Goal: Task Accomplishment & Management: Use online tool/utility

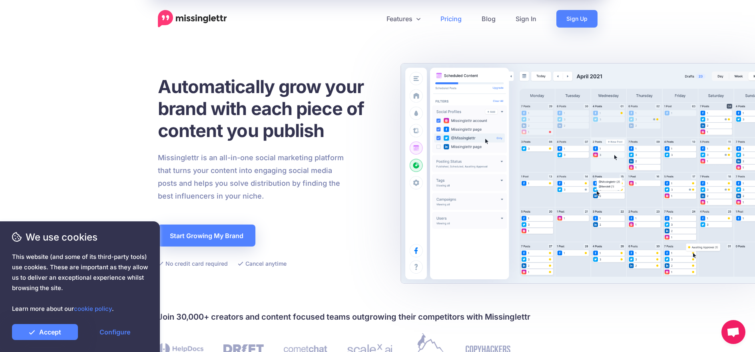
click at [449, 18] on link "Pricing" at bounding box center [451, 19] width 41 height 18
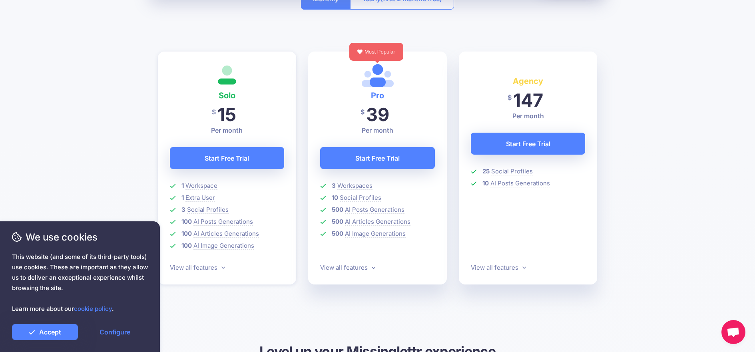
scroll to position [197, 0]
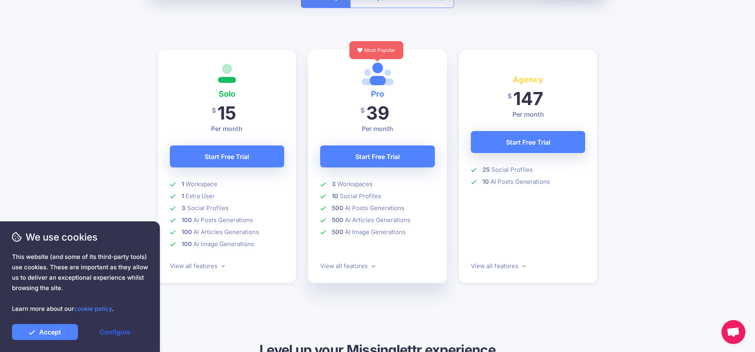
click at [114, 334] on link "Configure" at bounding box center [115, 332] width 66 height 16
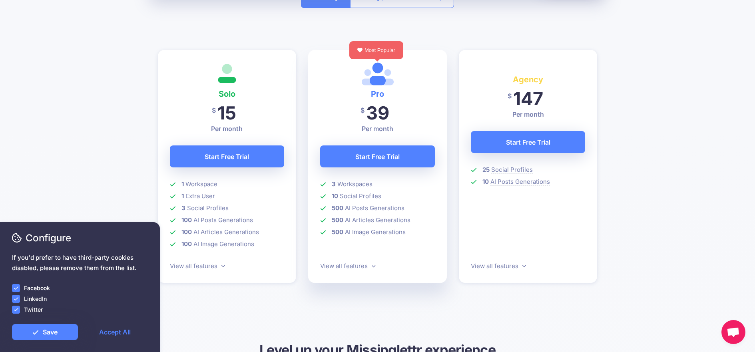
click at [16, 310] on ins at bounding box center [16, 310] width 8 height 8
click at [61, 333] on link "Save" at bounding box center [45, 332] width 66 height 16
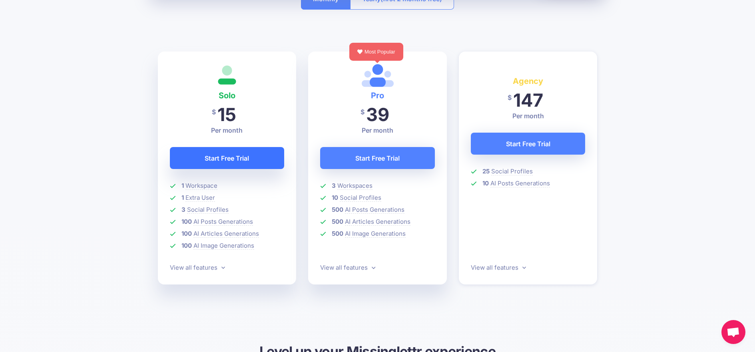
scroll to position [190, 0]
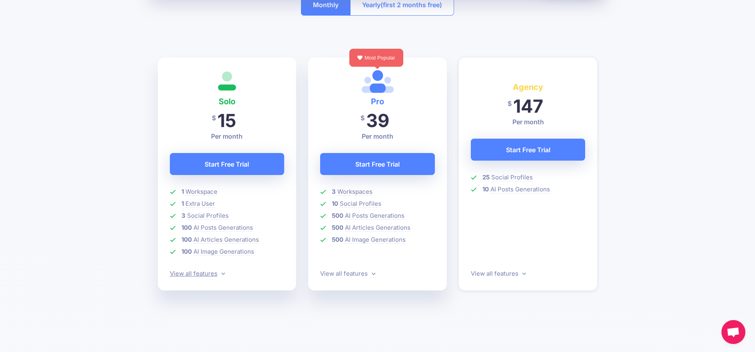
click at [212, 273] on link "View all features" at bounding box center [197, 274] width 55 height 8
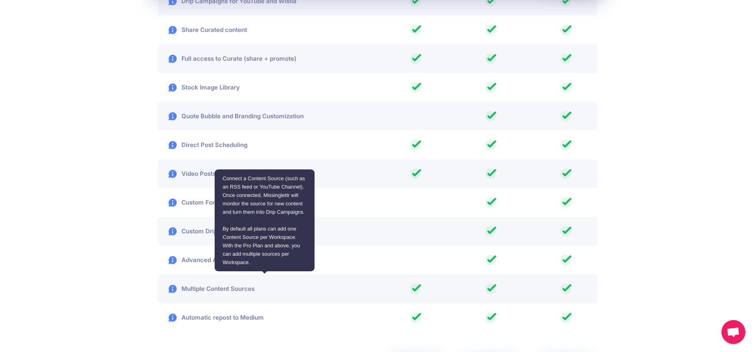
scroll to position [1528, 0]
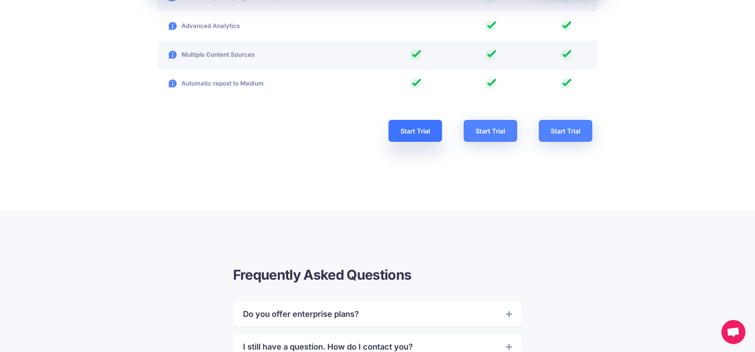
click at [401, 138] on link "Start Trial" at bounding box center [416, 131] width 54 height 22
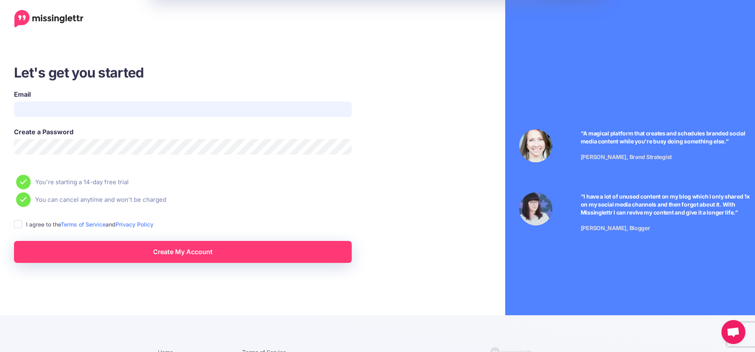
click at [40, 106] on input "Email" at bounding box center [183, 110] width 338 height 16
type input "**********"
click at [16, 224] on ins at bounding box center [18, 224] width 8 height 8
click at [130, 256] on link "Create My Account" at bounding box center [183, 252] width 338 height 22
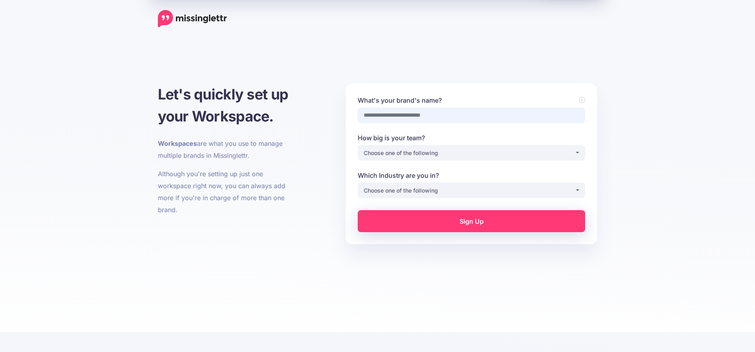
click at [409, 116] on input "What's your brand's name?" at bounding box center [472, 116] width 228 height 16
type input "**********"
click at [403, 153] on div "Choose one of the following" at bounding box center [469, 153] width 211 height 10
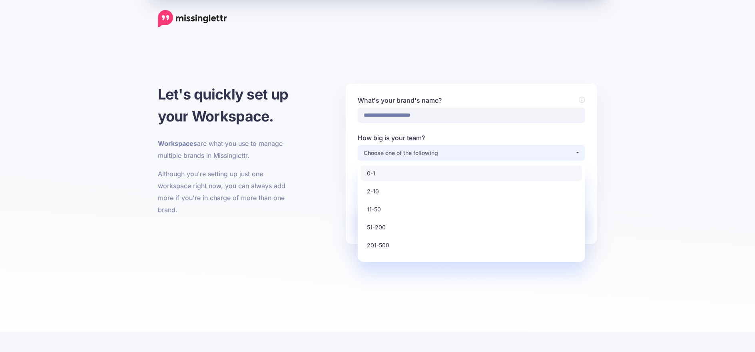
click at [378, 171] on link "0-1" at bounding box center [471, 174] width 221 height 16
select select "*"
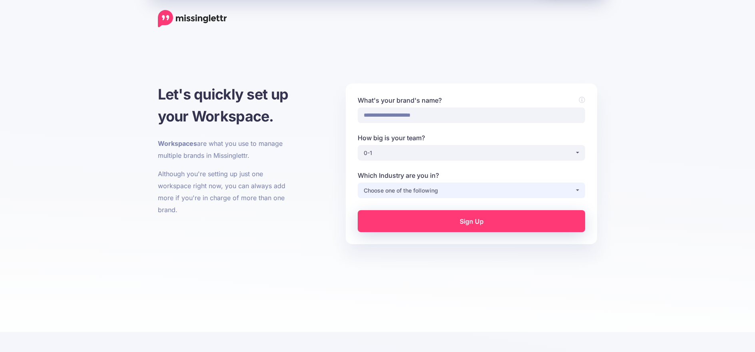
click at [422, 192] on div "Choose one of the following" at bounding box center [469, 191] width 211 height 10
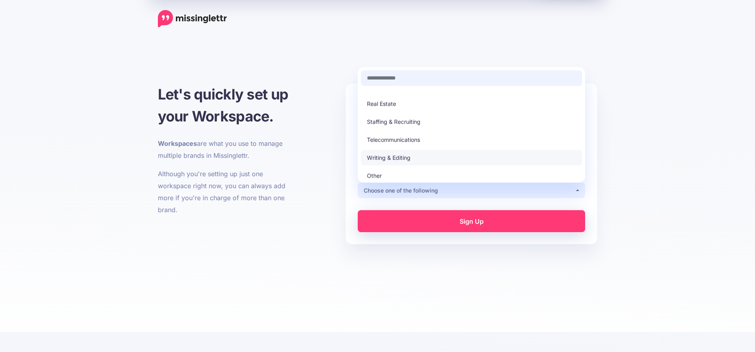
scroll to position [29, 0]
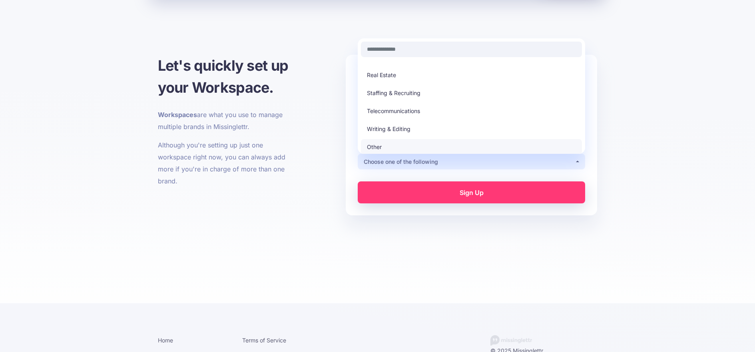
click at [385, 149] on link "Other" at bounding box center [471, 147] width 221 height 16
select select "*****"
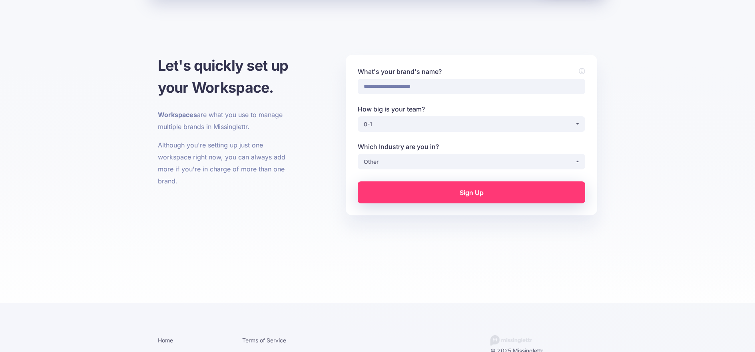
click at [470, 196] on link "Sign Up" at bounding box center [472, 193] width 228 height 22
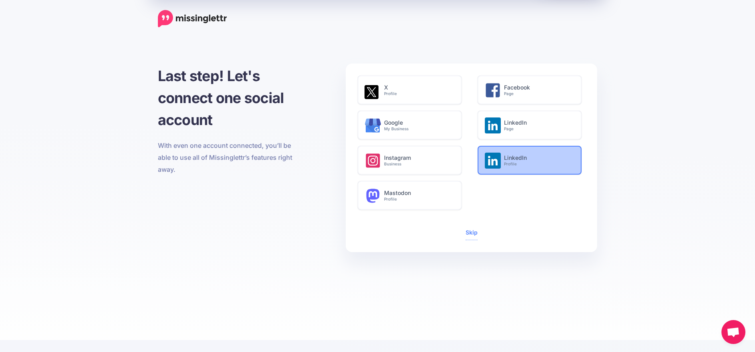
click at [523, 161] on h6 "LinkedIn Profile" at bounding box center [538, 161] width 69 height 12
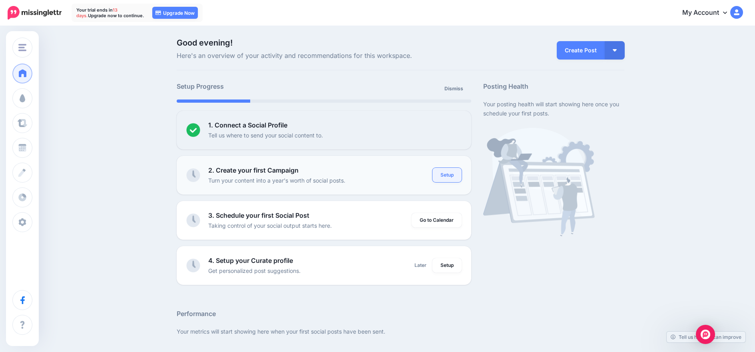
click at [453, 175] on link "Setup" at bounding box center [447, 175] width 29 height 14
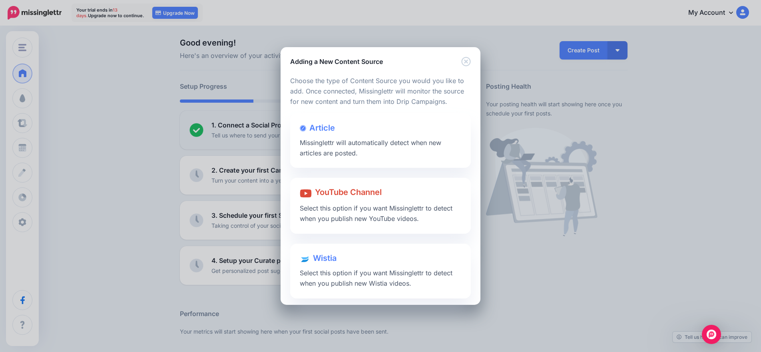
click at [465, 61] on icon "Close" at bounding box center [465, 61] width 9 height 9
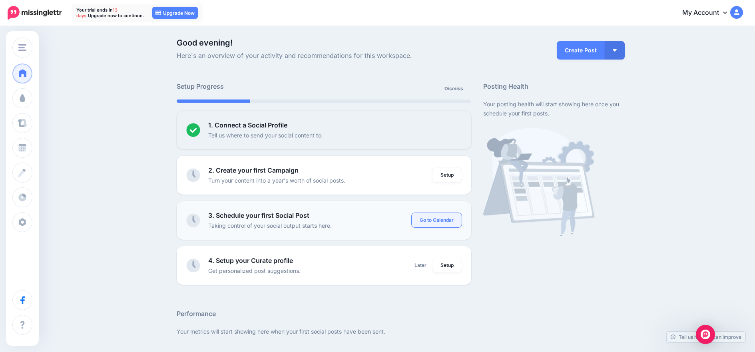
click at [446, 219] on link "Go to Calendar" at bounding box center [437, 220] width 50 height 14
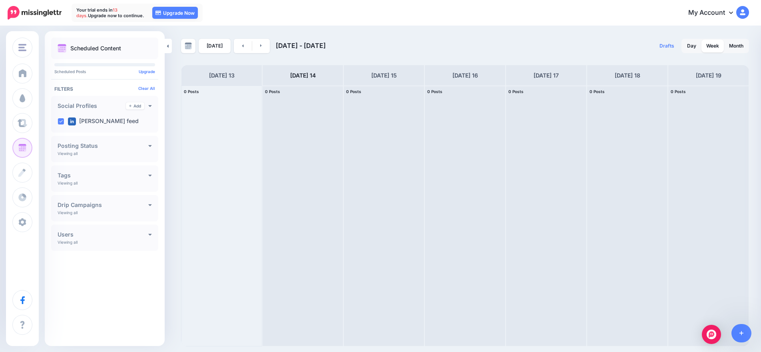
click at [89, 149] on div "Posting Status" at bounding box center [105, 145] width 94 height 7
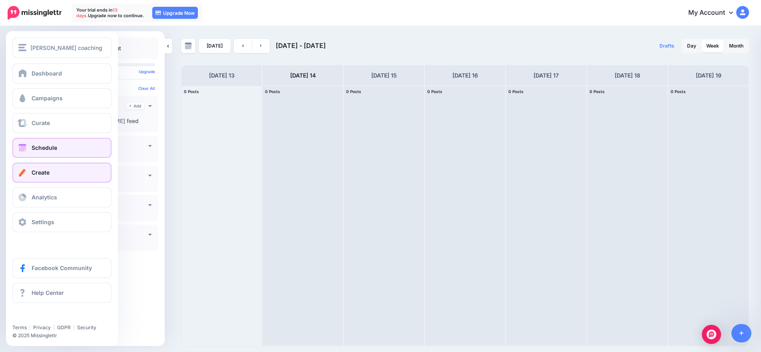
click at [44, 175] on span "Create" at bounding box center [41, 172] width 18 height 7
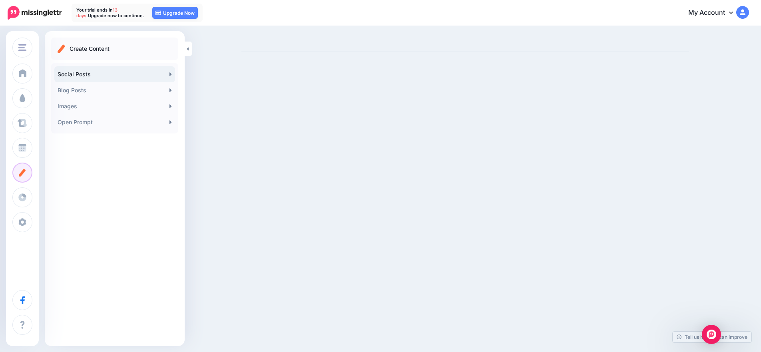
click at [86, 74] on link "Social Posts" at bounding box center [114, 74] width 121 height 16
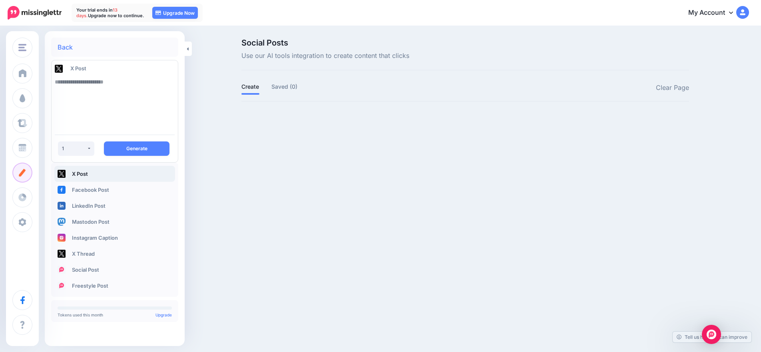
click at [249, 88] on link "Create" at bounding box center [250, 87] width 18 height 10
click at [86, 82] on textarea at bounding box center [115, 101] width 120 height 54
click at [140, 148] on button "Generate" at bounding box center [137, 149] width 66 height 14
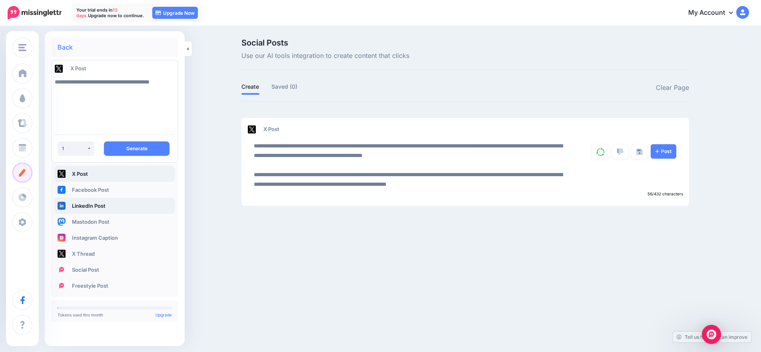
click at [86, 204] on link "LinkedIn Post" at bounding box center [114, 206] width 121 height 16
click at [122, 150] on button "Generate" at bounding box center [137, 149] width 66 height 14
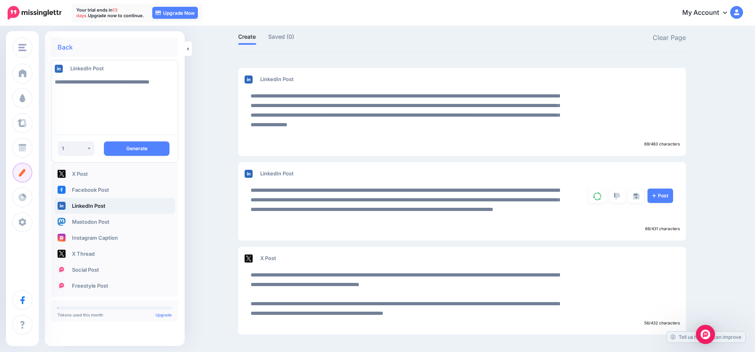
scroll to position [33, 0]
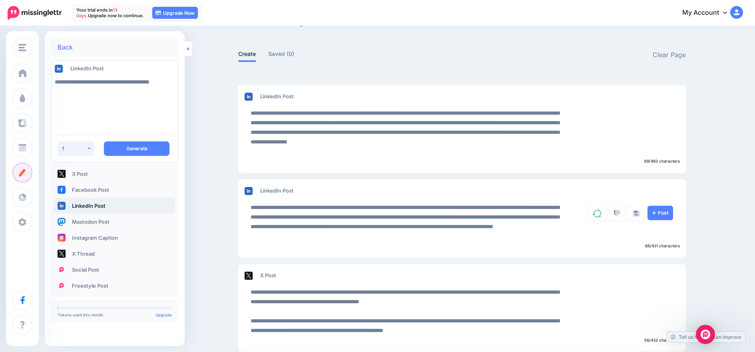
click at [90, 147] on button "1" at bounding box center [76, 149] width 36 height 14
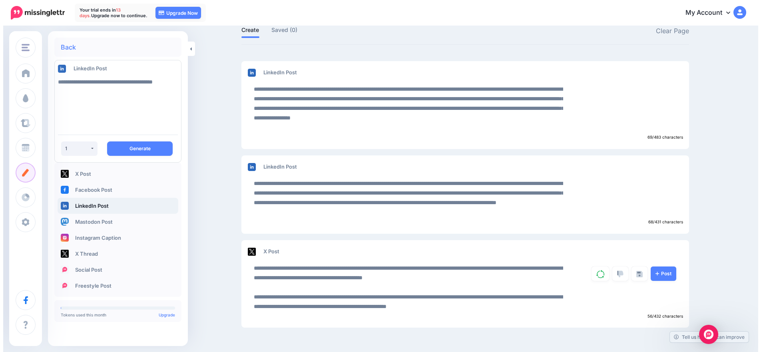
scroll to position [0, 0]
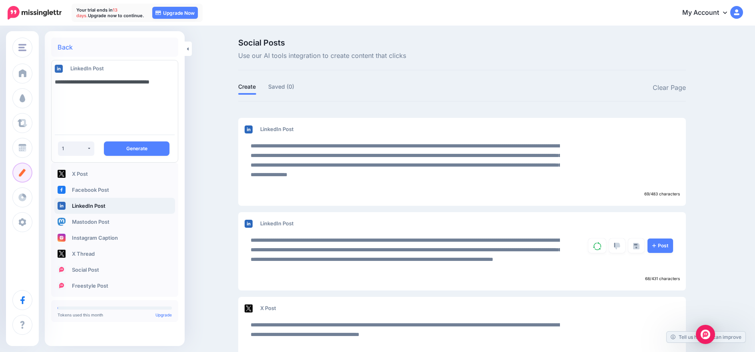
click at [91, 94] on textarea "**********" at bounding box center [115, 101] width 120 height 54
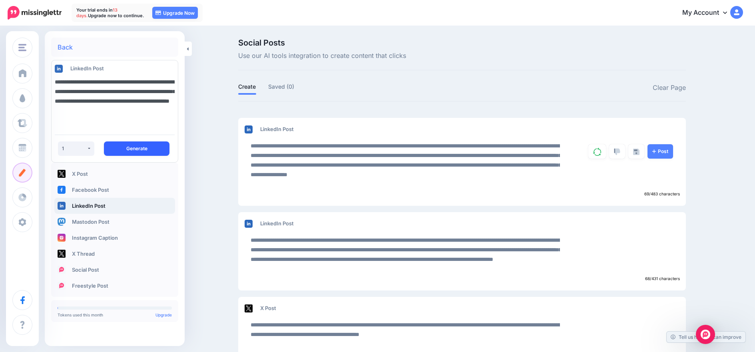
type textarea "**********"
click at [142, 149] on button "Generate" at bounding box center [137, 149] width 66 height 14
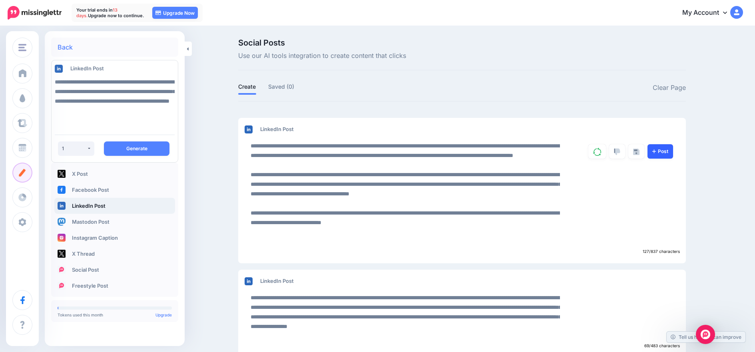
click at [668, 151] on link "Post" at bounding box center [661, 151] width 26 height 14
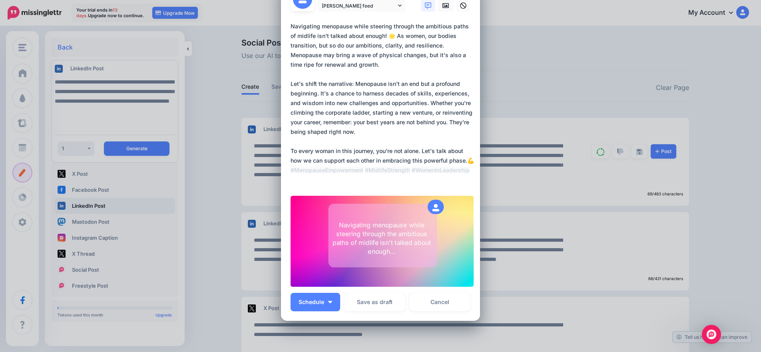
scroll to position [88, 0]
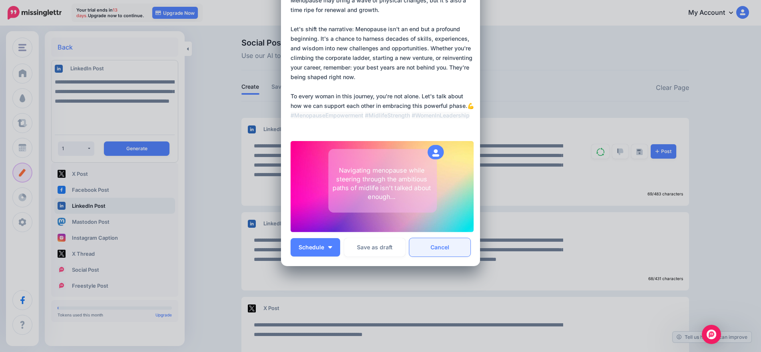
click at [444, 249] on link "Cancel" at bounding box center [439, 247] width 61 height 18
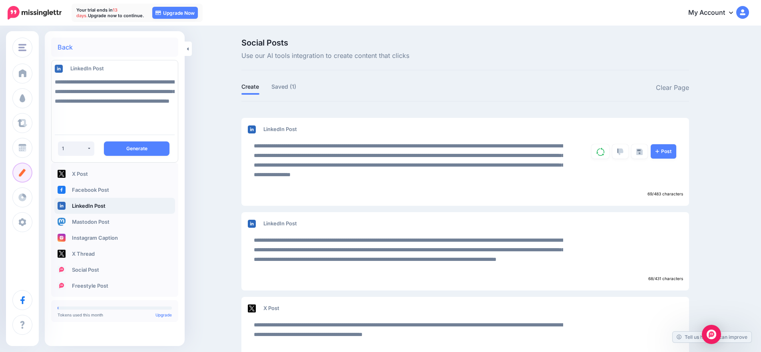
scroll to position [0, 0]
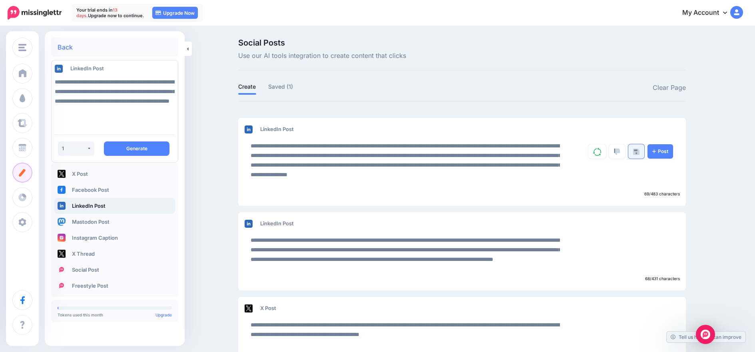
click at [639, 153] on img at bounding box center [636, 152] width 6 height 6
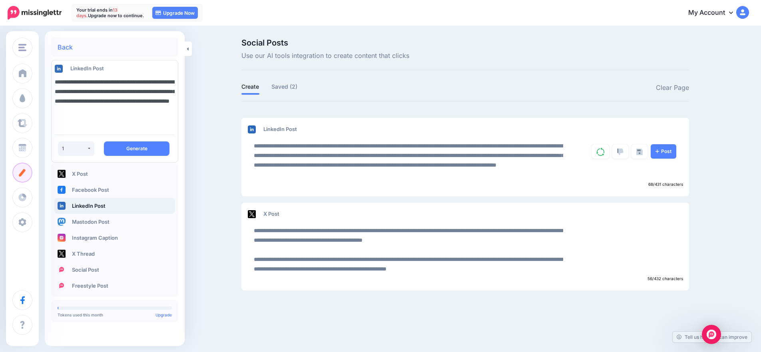
drag, startPoint x: 114, startPoint y: 120, endPoint x: 48, endPoint y: 83, distance: 75.0
click at [48, 83] on div "**********" at bounding box center [115, 185] width 140 height 294
click at [286, 87] on link "Saved (2)" at bounding box center [284, 87] width 26 height 10
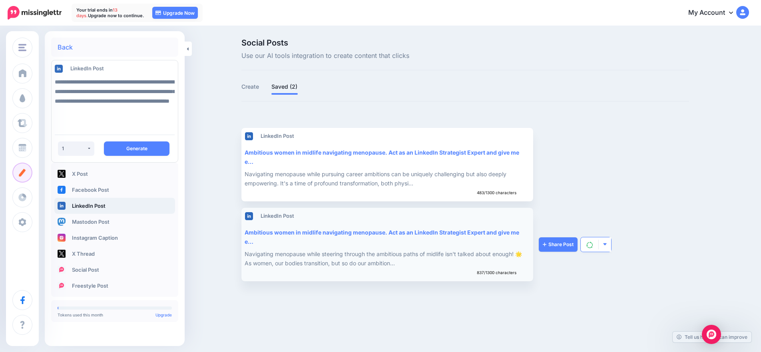
click at [607, 245] on img "button" at bounding box center [605, 244] width 4 height 4
click at [557, 244] on link "Share Post" at bounding box center [558, 244] width 39 height 14
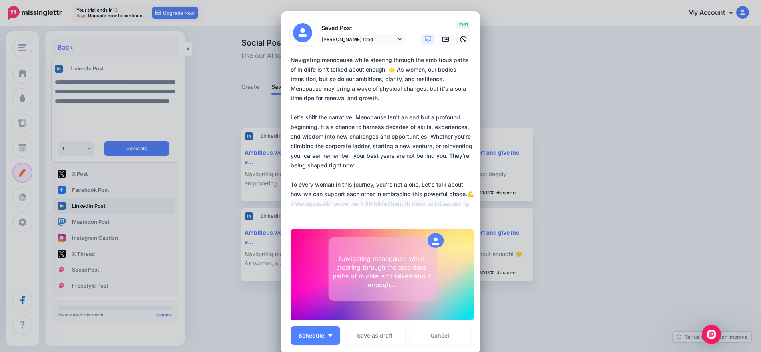
click at [201, 65] on div "Edit Post Loading Saved Post Doralice Allen feed" at bounding box center [380, 176] width 761 height 352
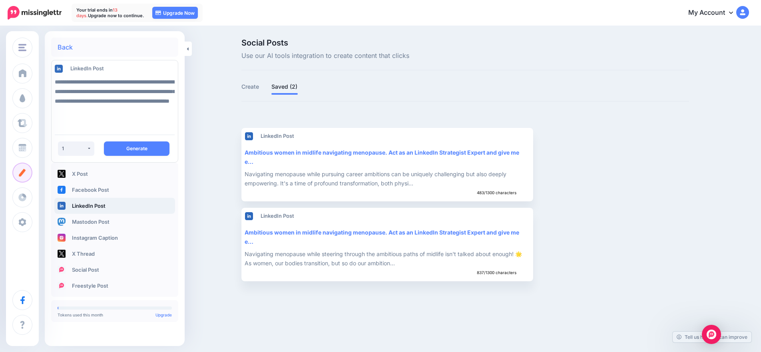
click at [745, 13] on img at bounding box center [742, 12] width 13 height 13
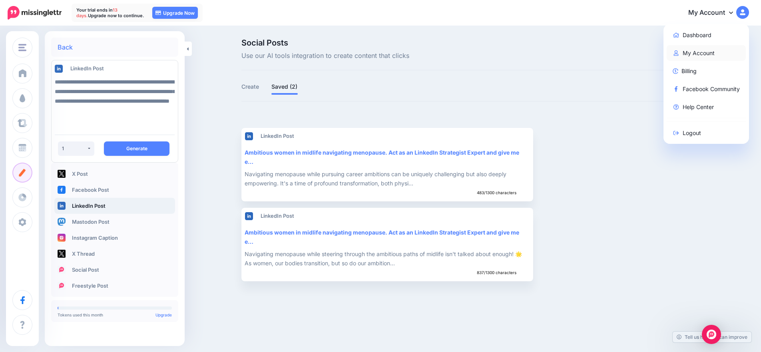
click at [710, 55] on link "My Account" at bounding box center [707, 53] width 80 height 16
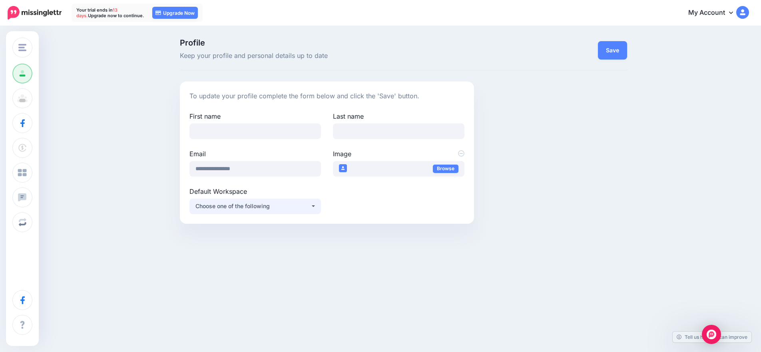
click at [315, 206] on button "Choose one of the following" at bounding box center [256, 207] width 132 height 16
click at [241, 231] on span "[PERSON_NAME] coaching" at bounding box center [235, 227] width 72 height 10
select select "*****"
click at [612, 50] on button "Save" at bounding box center [612, 50] width 29 height 18
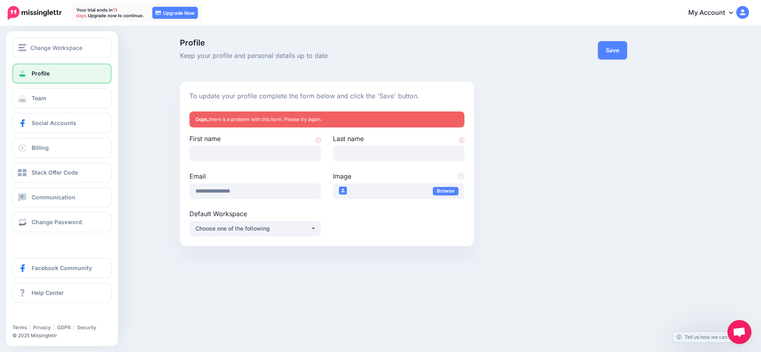
click at [54, 73] on link "Profile" at bounding box center [61, 74] width 99 height 20
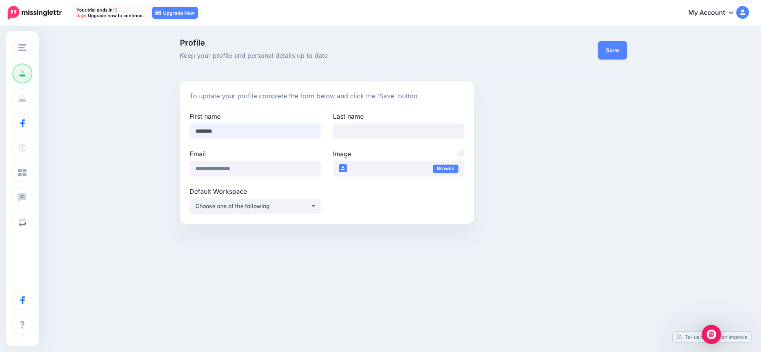
type input "********"
type input "*****"
click at [269, 208] on div "Choose one of the following" at bounding box center [253, 207] width 115 height 10
click at [253, 228] on span "[PERSON_NAME] coaching" at bounding box center [235, 227] width 72 height 10
select select "*****"
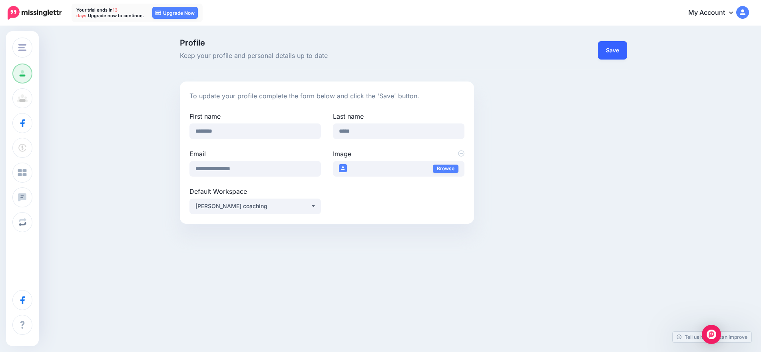
click at [616, 48] on button "Save" at bounding box center [612, 50] width 29 height 18
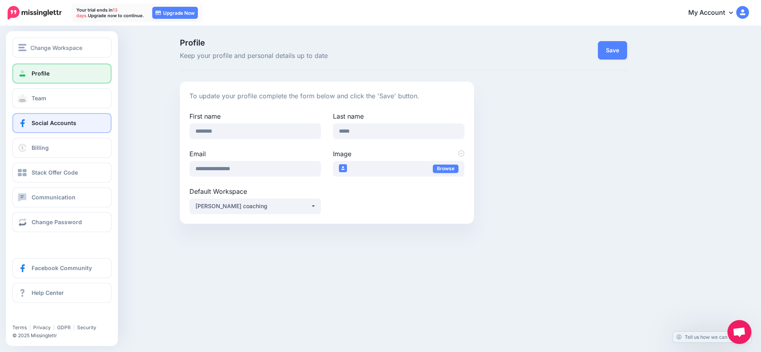
click at [58, 124] on span "Social Accounts" at bounding box center [54, 123] width 45 height 7
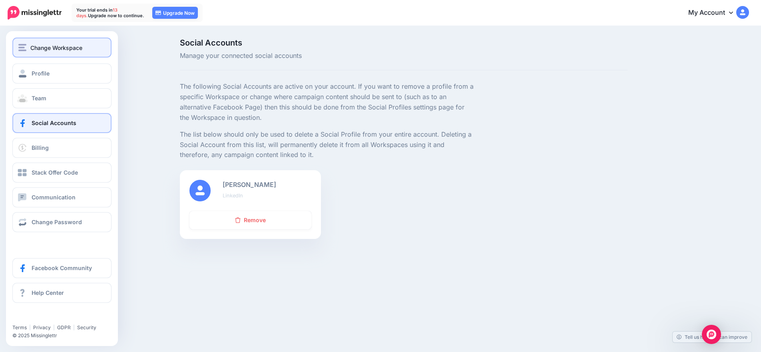
click at [60, 51] on span "Change Workspace" at bounding box center [56, 47] width 52 height 9
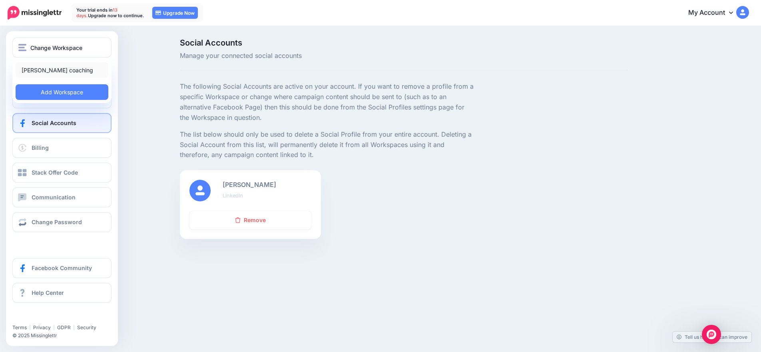
click at [67, 72] on link "[PERSON_NAME] coaching" at bounding box center [62, 70] width 93 height 16
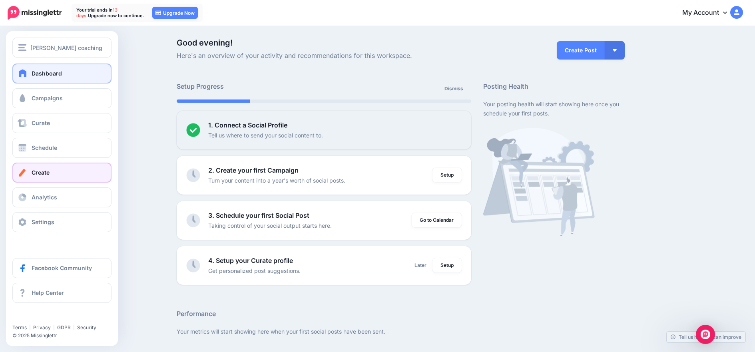
click at [40, 173] on span "Create" at bounding box center [41, 172] width 18 height 7
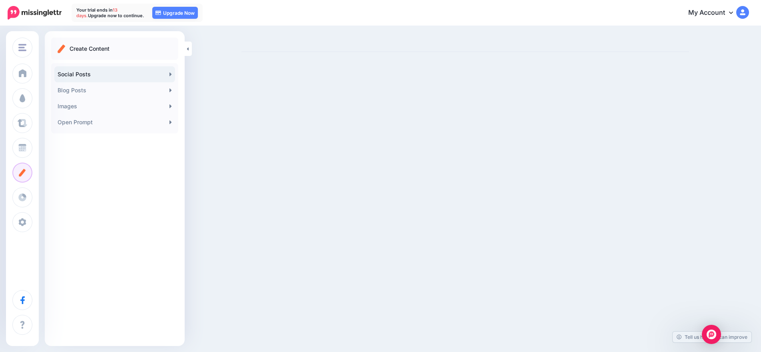
click at [78, 75] on link "Social Posts" at bounding box center [114, 74] width 121 height 16
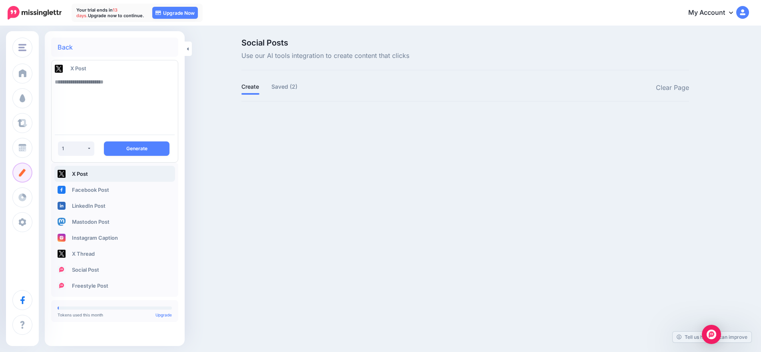
click at [64, 46] on link "Back" at bounding box center [65, 47] width 15 height 6
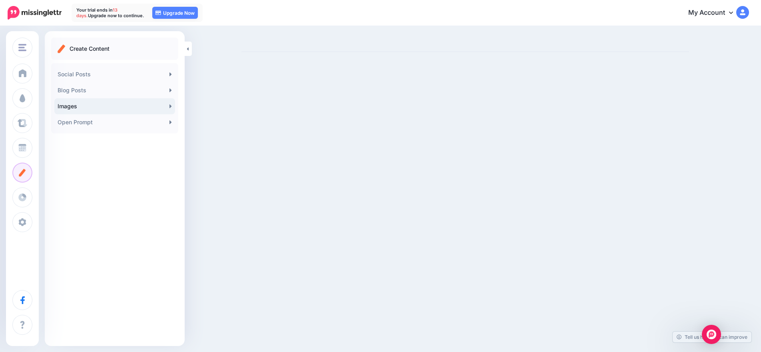
click at [91, 108] on link "Images" at bounding box center [114, 106] width 121 height 16
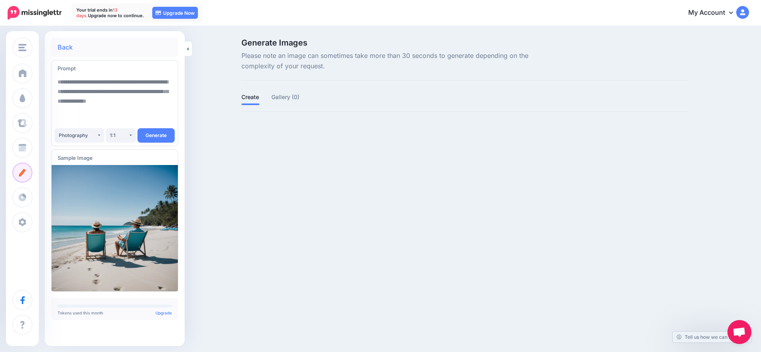
click at [60, 82] on textarea at bounding box center [115, 101] width 114 height 54
click at [159, 135] on button "Generate" at bounding box center [156, 135] width 37 height 14
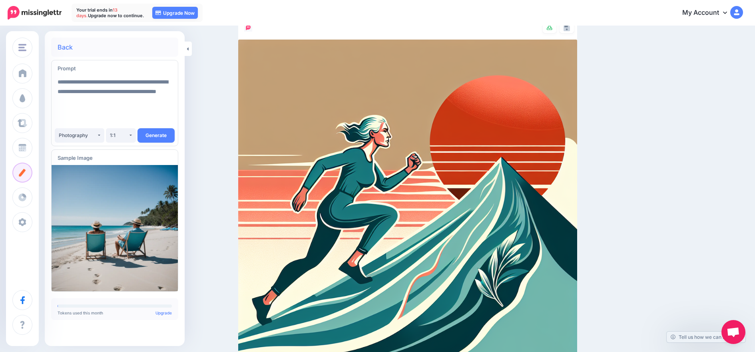
scroll to position [111, 0]
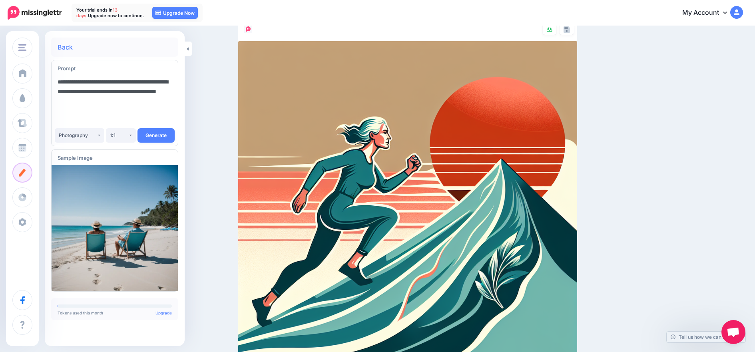
click at [124, 101] on textarea "**********" at bounding box center [115, 101] width 114 height 54
type textarea "**********"
click at [156, 137] on button "Generate" at bounding box center [156, 135] width 37 height 14
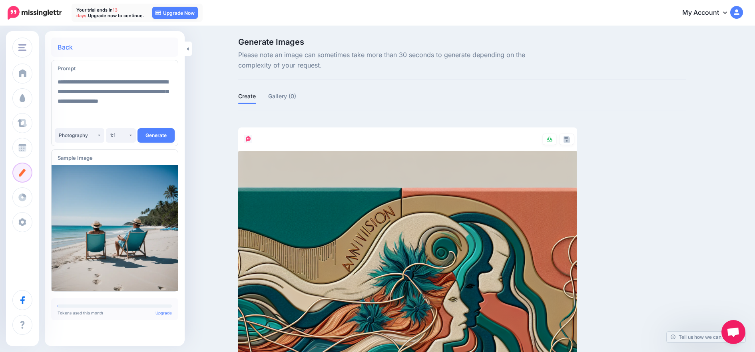
scroll to position [0, 0]
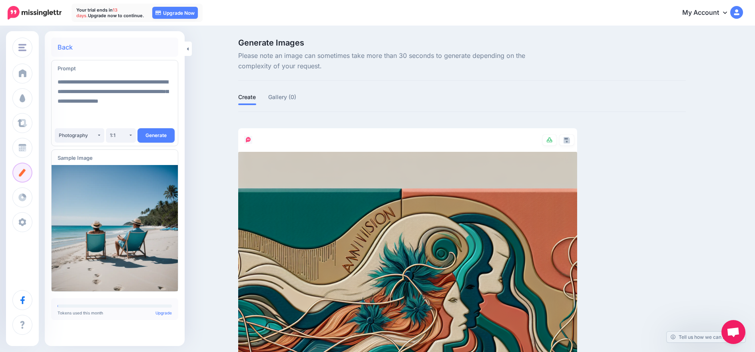
click at [61, 48] on link "Back" at bounding box center [65, 47] width 15 height 6
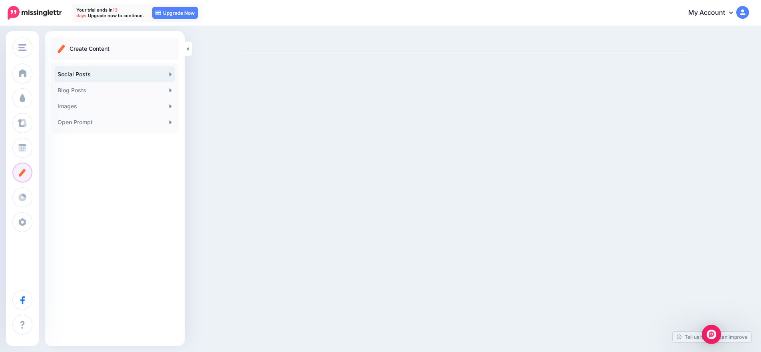
click at [171, 74] on icon at bounding box center [171, 74] width 2 height 4
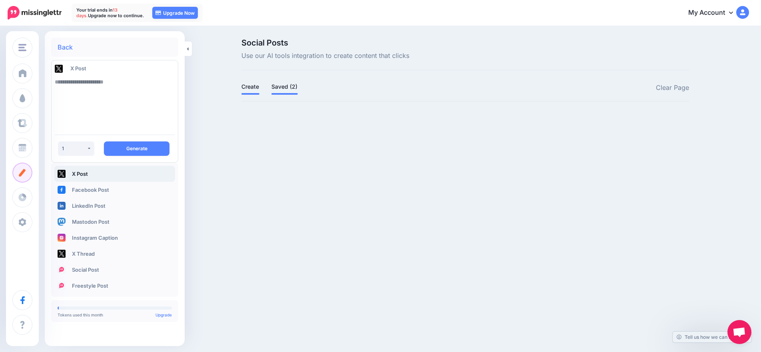
click at [284, 89] on link "Saved (2)" at bounding box center [284, 87] width 26 height 10
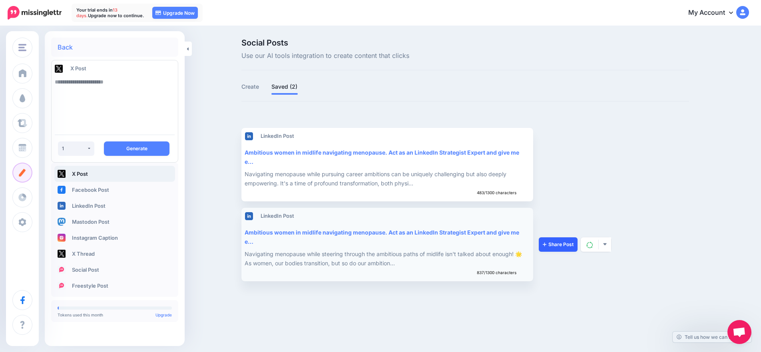
click at [549, 245] on link "Share Post" at bounding box center [558, 244] width 39 height 14
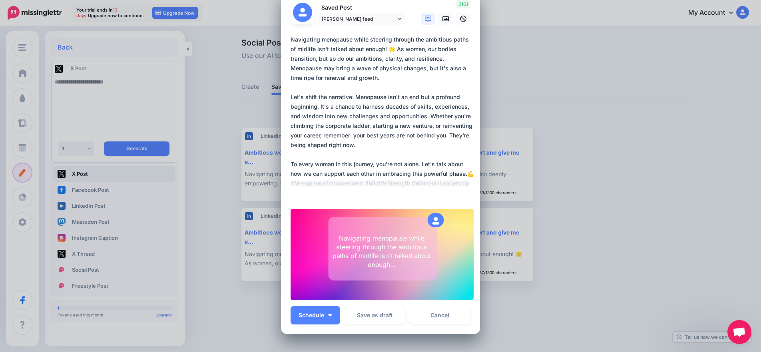
scroll to position [22, 0]
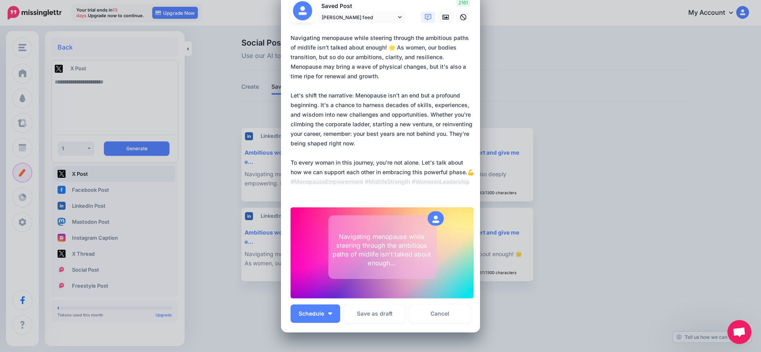
click at [396, 264] on div "Navigating menopause while steering through the ambitious paths of midlife isn'…" at bounding box center [382, 249] width 106 height 35
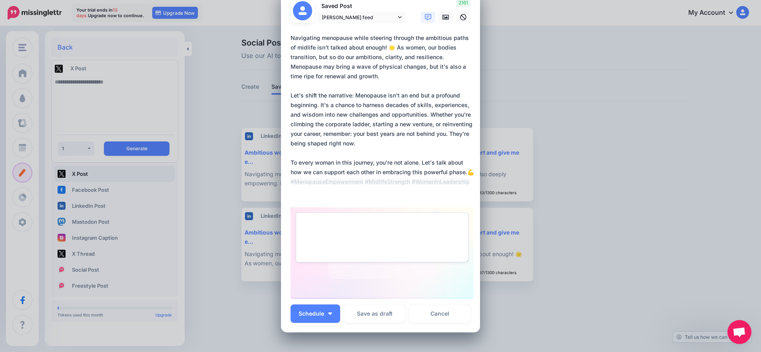
type textarea "**********"
drag, startPoint x: 417, startPoint y: 229, endPoint x: 293, endPoint y: 220, distance: 124.3
click at [293, 220] on div "**********" at bounding box center [382, 253] width 183 height 91
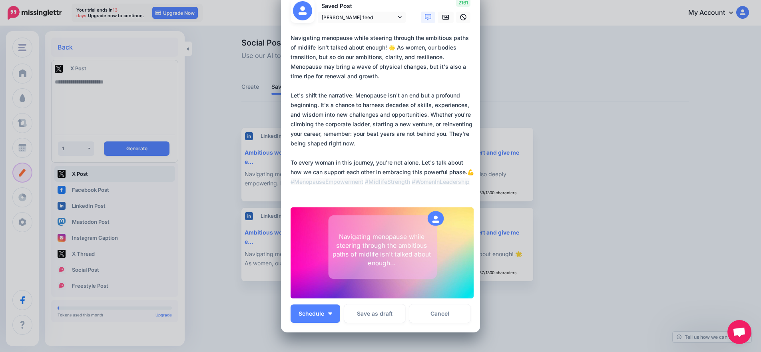
click at [450, 283] on div "**********" at bounding box center [382, 253] width 183 height 91
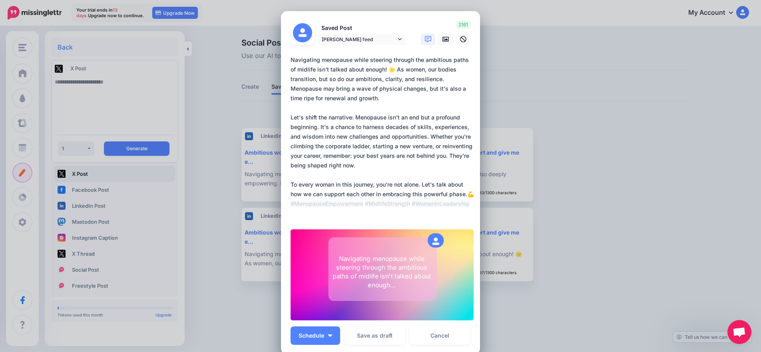
click at [251, 17] on div "Edit Post Loading Saved Post Doralice Allen feed" at bounding box center [380, 176] width 761 height 352
click at [566, 70] on div "Edit Post Loading Saved Post Doralice Allen feed" at bounding box center [380, 176] width 761 height 352
click at [208, 99] on div "Edit Post Loading Saved Post Doralice Allen feed" at bounding box center [380, 176] width 761 height 352
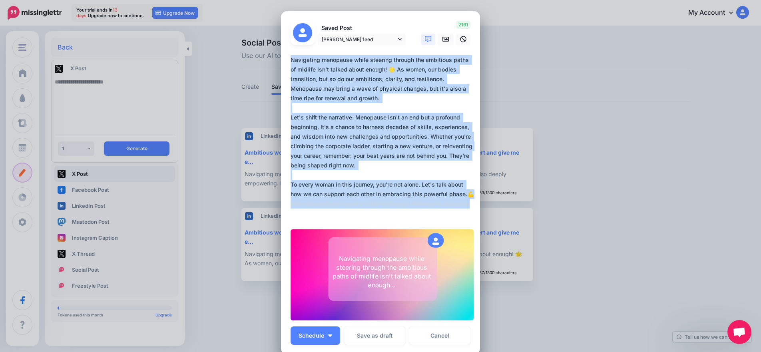
click at [208, 99] on div "Edit Post Loading Saved Post Doralice Allen feed" at bounding box center [380, 176] width 761 height 352
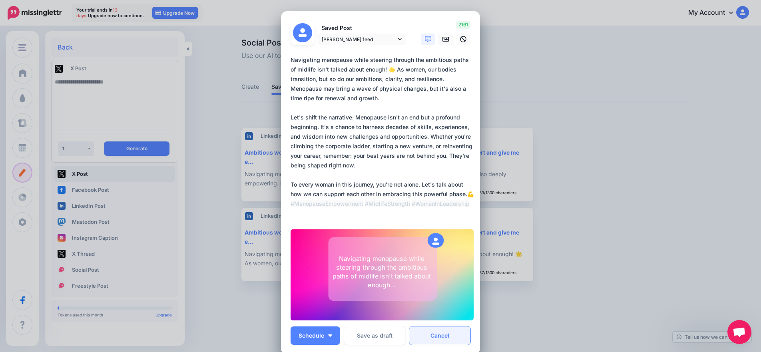
click at [445, 339] on link "Cancel" at bounding box center [439, 336] width 61 height 18
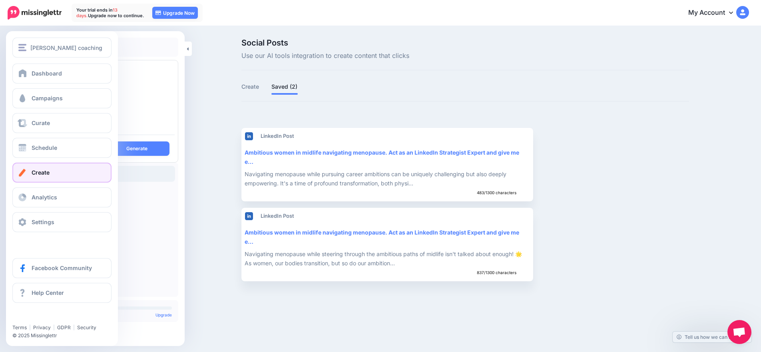
click at [64, 176] on link "Create" at bounding box center [61, 173] width 99 height 20
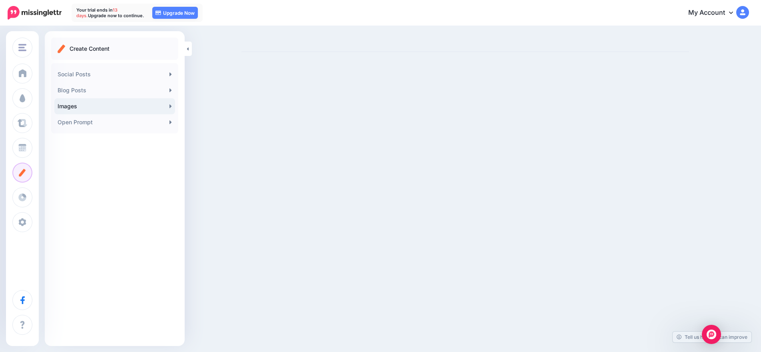
click at [95, 109] on link "Images" at bounding box center [114, 106] width 121 height 16
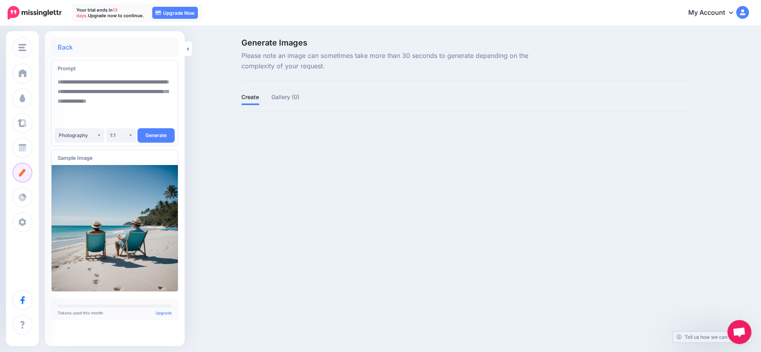
click at [70, 84] on textarea at bounding box center [115, 101] width 114 height 54
paste textarea "**********"
click at [58, 82] on textarea "**********" at bounding box center [115, 101] width 114 height 54
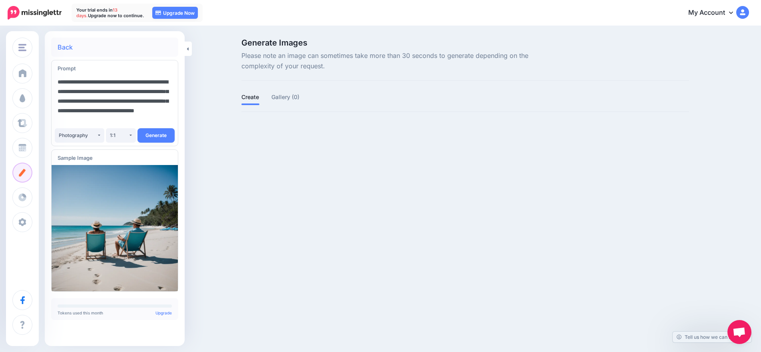
click at [164, 120] on textarea "**********" at bounding box center [115, 101] width 114 height 54
type textarea "**********"
click at [156, 136] on button "Generate" at bounding box center [156, 135] width 37 height 14
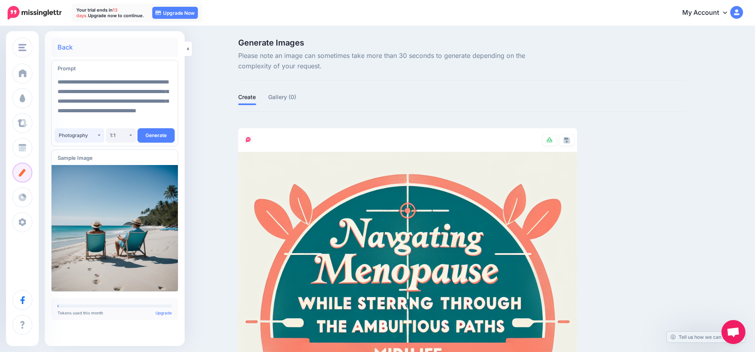
click at [100, 135] on button "Photography" at bounding box center [80, 135] width 50 height 14
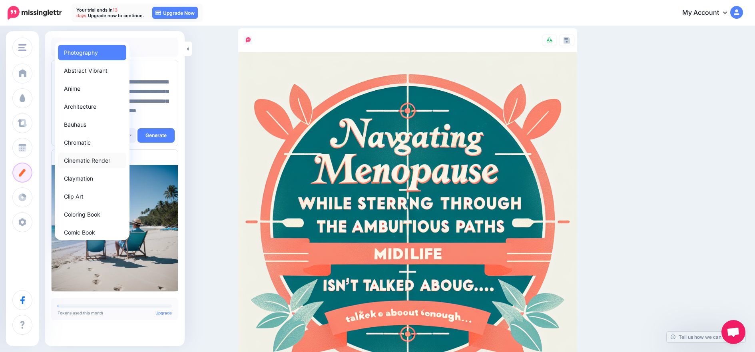
scroll to position [98, 0]
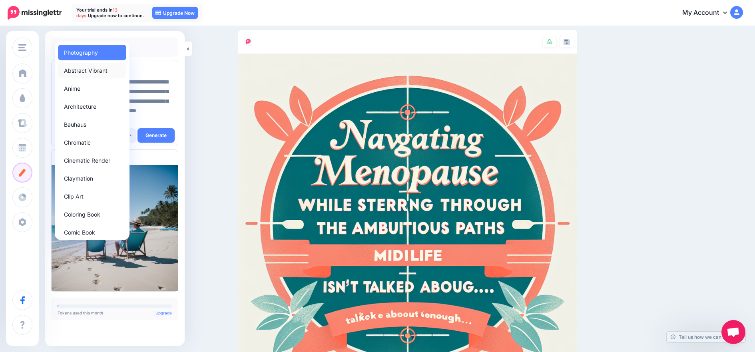
click at [74, 72] on span "Abstract Vibrant" at bounding box center [86, 71] width 44 height 10
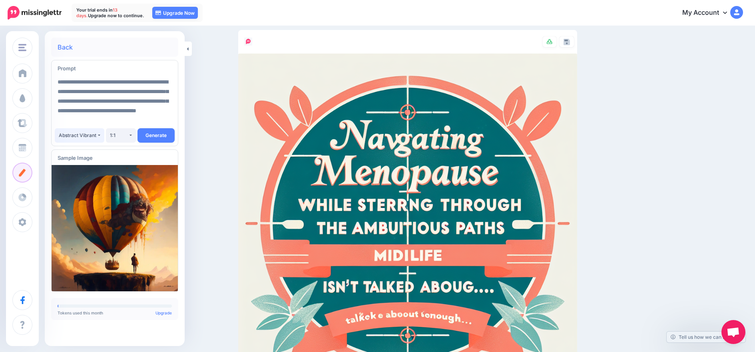
click at [99, 134] on button "Abstract Vibrant" at bounding box center [80, 135] width 50 height 14
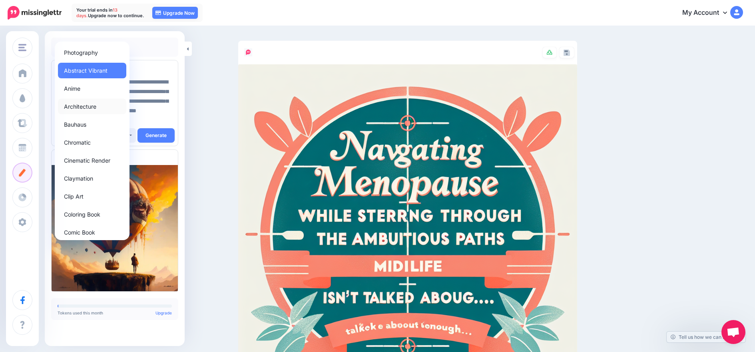
scroll to position [67, 0]
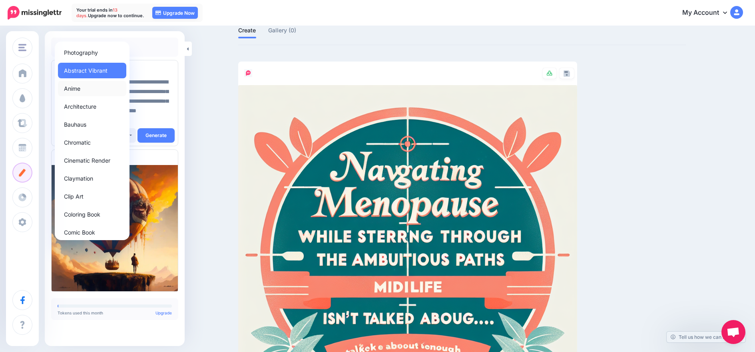
click at [82, 92] on link "Anime" at bounding box center [92, 89] width 68 height 16
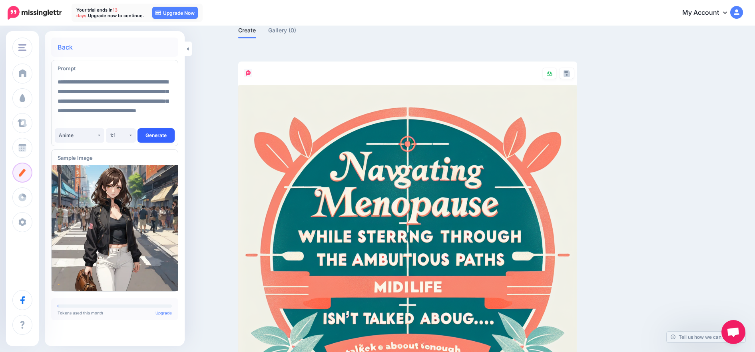
click at [157, 135] on button "Generate" at bounding box center [156, 135] width 37 height 14
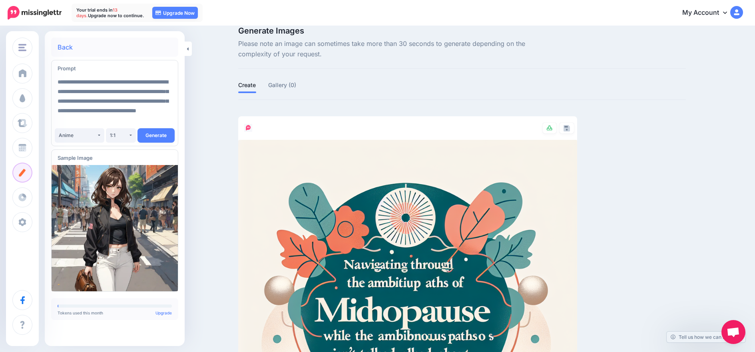
scroll to position [92, 0]
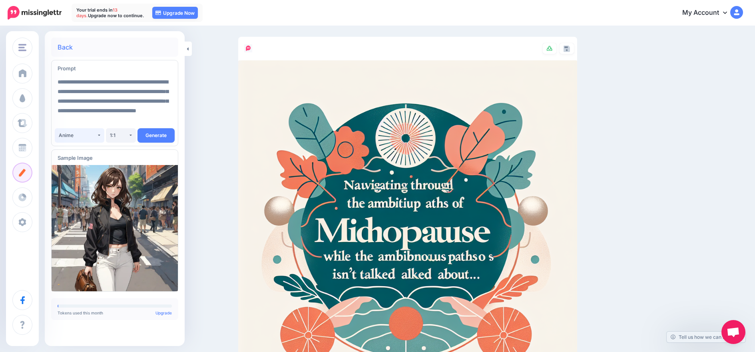
click at [101, 135] on button "Anime" at bounding box center [80, 135] width 50 height 14
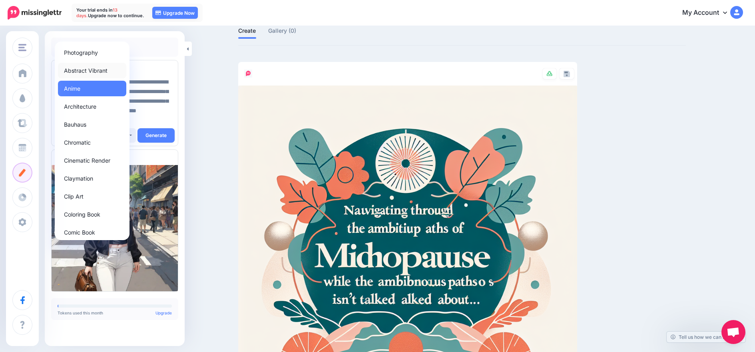
scroll to position [26, 0]
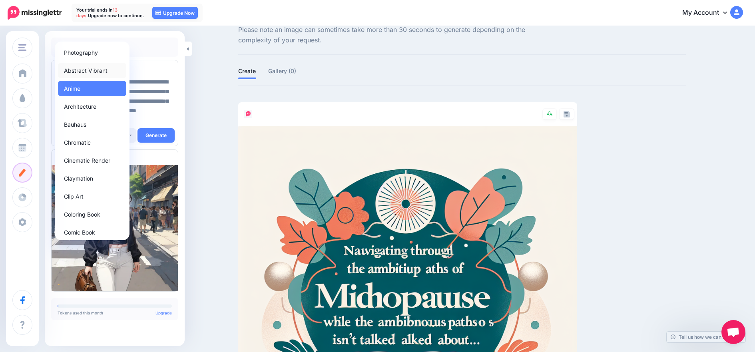
click at [102, 70] on span "Abstract Vibrant" at bounding box center [86, 71] width 44 height 10
select select "*****"
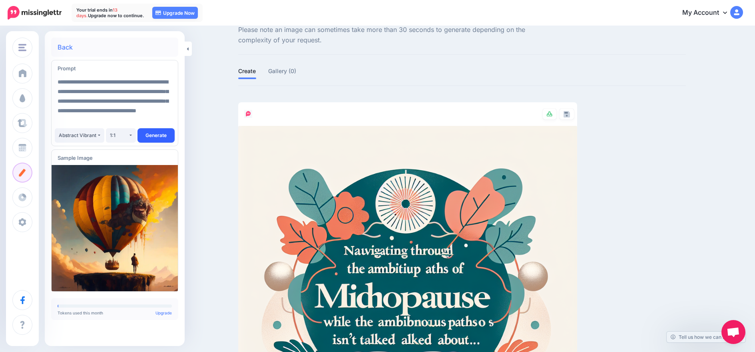
click at [158, 135] on button "Generate" at bounding box center [156, 135] width 37 height 14
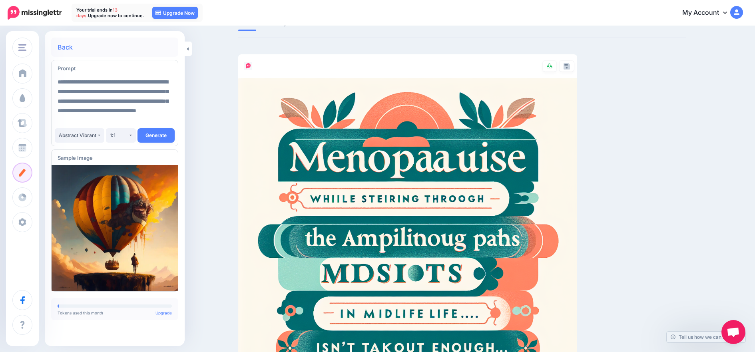
scroll to position [0, 0]
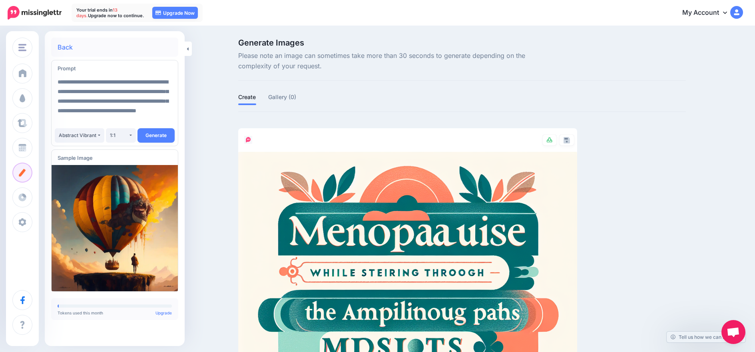
click at [337, 232] on img at bounding box center [407, 321] width 339 height 339
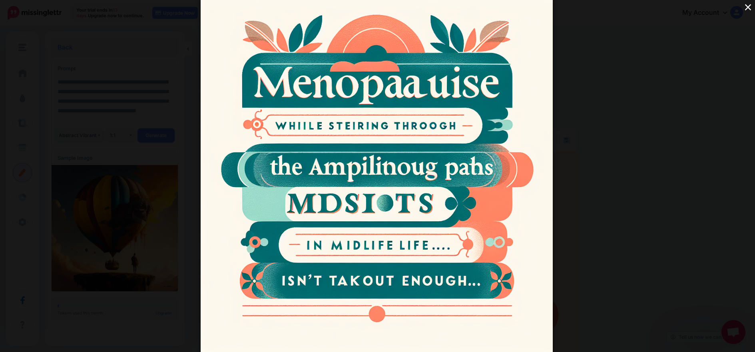
click at [750, 8] on button "×" at bounding box center [748, 7] width 14 height 14
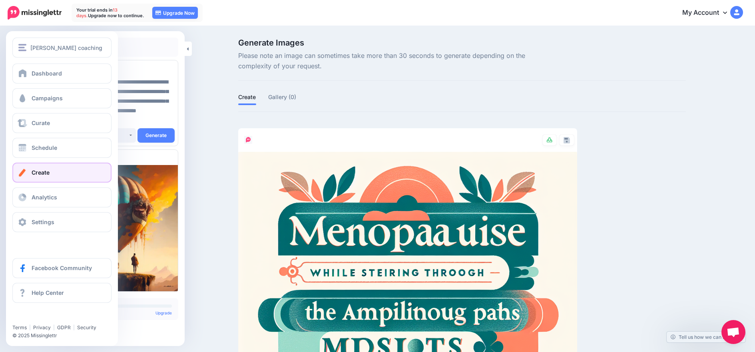
scroll to position [10, 0]
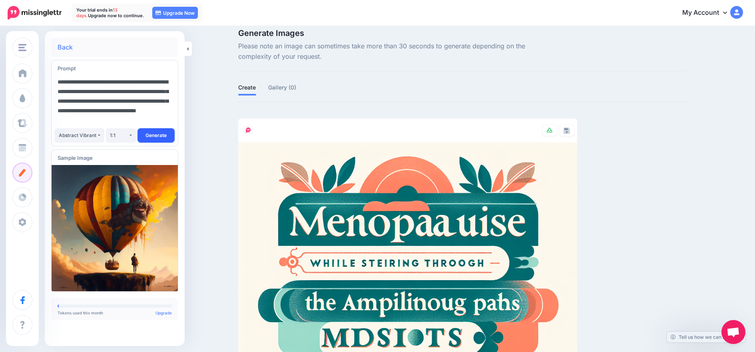
drag, startPoint x: 58, startPoint y: 82, endPoint x: 172, endPoint y: 132, distance: 125.0
click at [172, 132] on div "**********" at bounding box center [114, 103] width 127 height 86
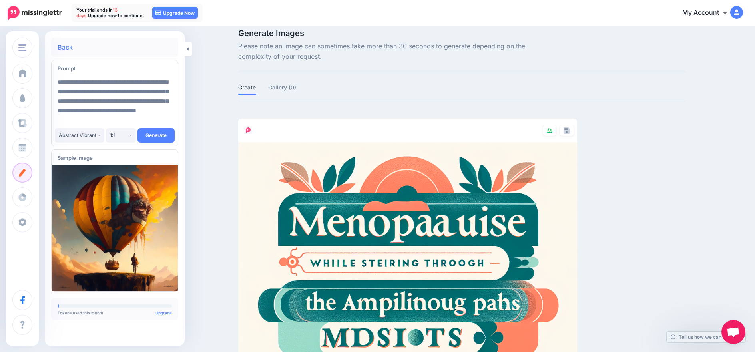
click at [64, 48] on link "Back" at bounding box center [65, 47] width 15 height 6
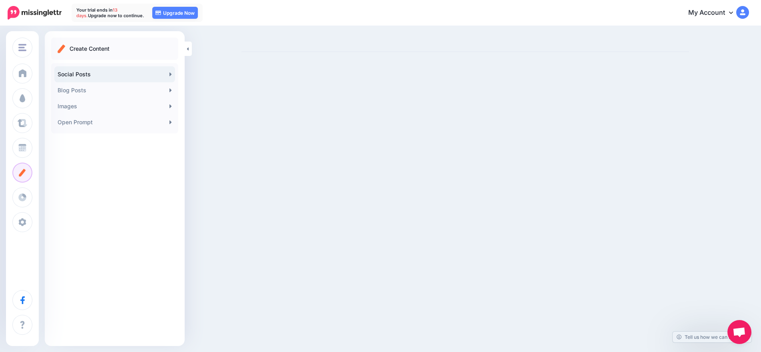
click at [92, 75] on link "Social Posts" at bounding box center [114, 74] width 121 height 16
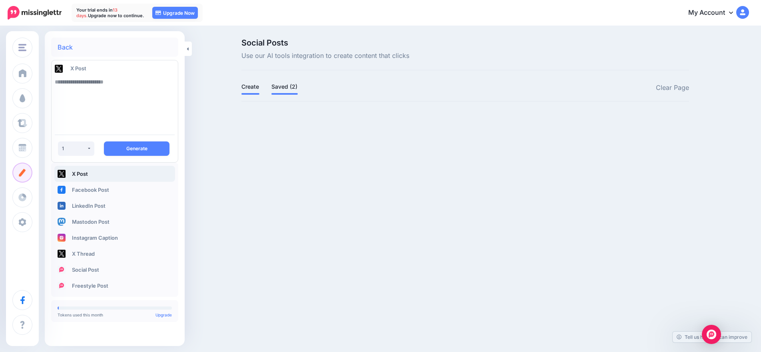
click at [287, 87] on link "Saved (2)" at bounding box center [284, 87] width 26 height 10
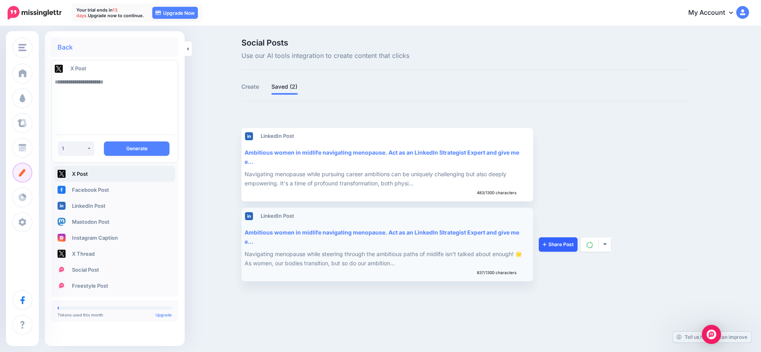
click at [555, 243] on link "Share Post" at bounding box center [558, 244] width 39 height 14
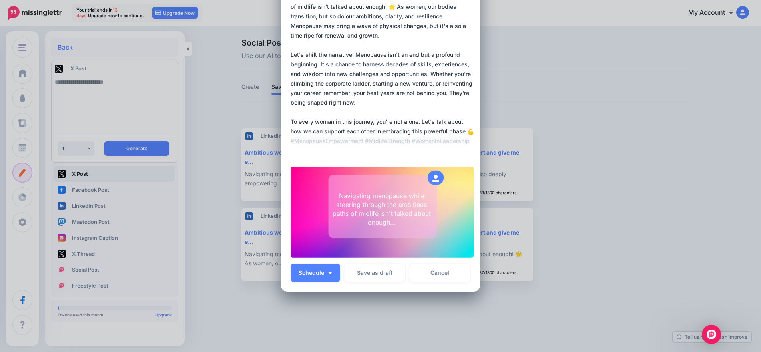
scroll to position [88, 0]
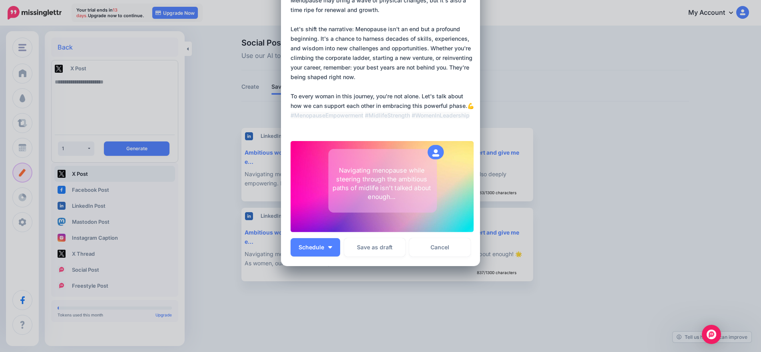
click at [435, 155] on div at bounding box center [436, 152] width 16 height 14
click at [399, 178] on div "Navigating menopause while steering through the ambitious paths of midlife isn'…" at bounding box center [382, 183] width 106 height 35
type textarea "**********"
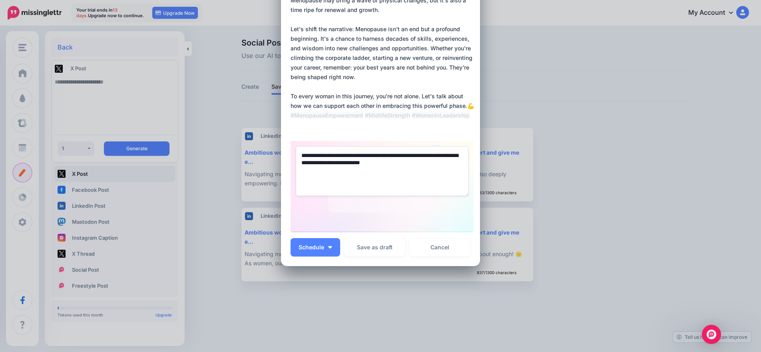
click at [399, 178] on textarea "**********" at bounding box center [382, 171] width 173 height 50
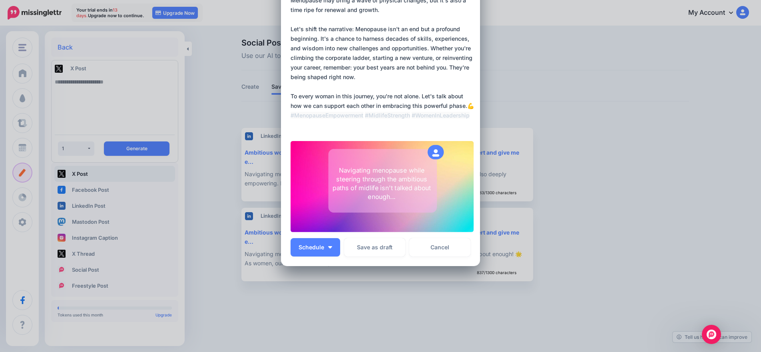
click at [377, 218] on div "**********" at bounding box center [382, 186] width 183 height 91
click at [377, 218] on div at bounding box center [382, 187] width 183 height 92
click at [304, 157] on div at bounding box center [382, 187] width 183 height 92
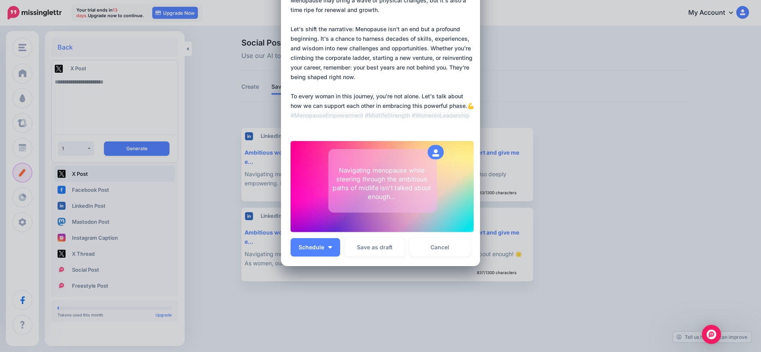
click at [298, 164] on div at bounding box center [382, 187] width 183 height 92
click at [467, 150] on div at bounding box center [382, 187] width 183 height 92
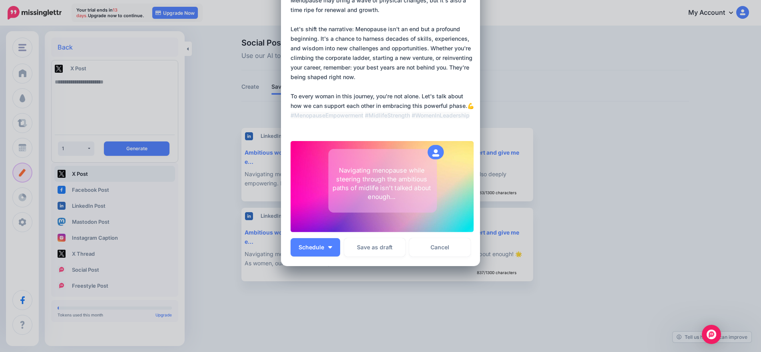
click at [467, 150] on div at bounding box center [382, 187] width 183 height 92
click at [293, 153] on div at bounding box center [382, 187] width 183 height 92
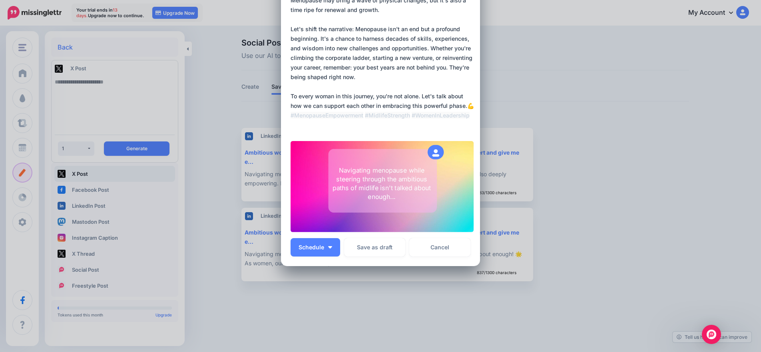
click at [293, 153] on div at bounding box center [382, 187] width 183 height 92
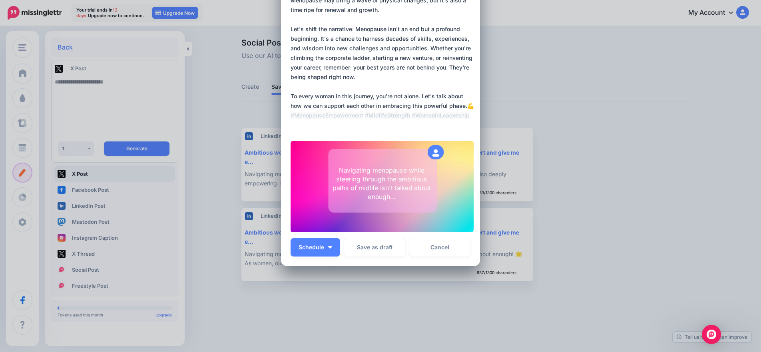
click at [287, 231] on div "Loading Saved Post Doralice Allen feed" at bounding box center [380, 94] width 199 height 343
click at [470, 229] on div at bounding box center [382, 187] width 183 height 92
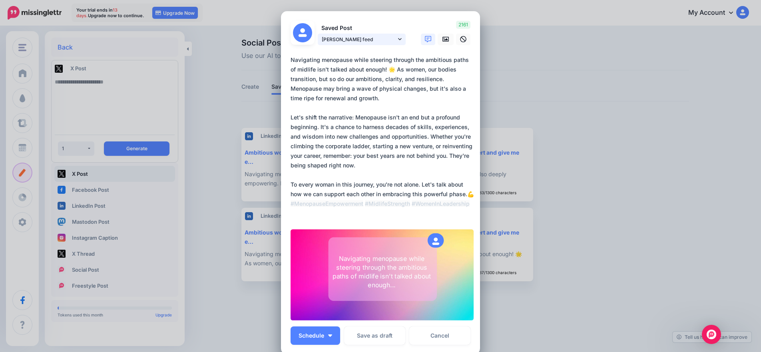
click at [400, 38] on link "Doralice Allen feed" at bounding box center [362, 40] width 88 height 12
click at [445, 38] on icon at bounding box center [446, 39] width 6 height 6
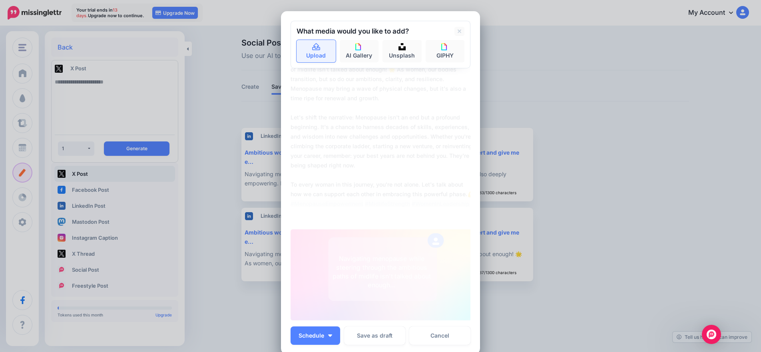
click at [313, 47] on icon at bounding box center [316, 47] width 9 height 7
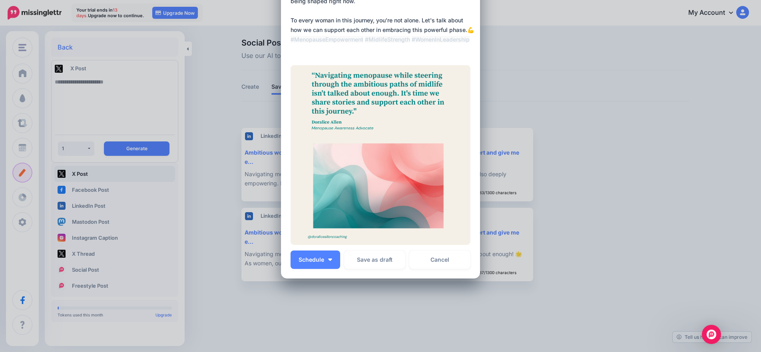
scroll to position [163, 0]
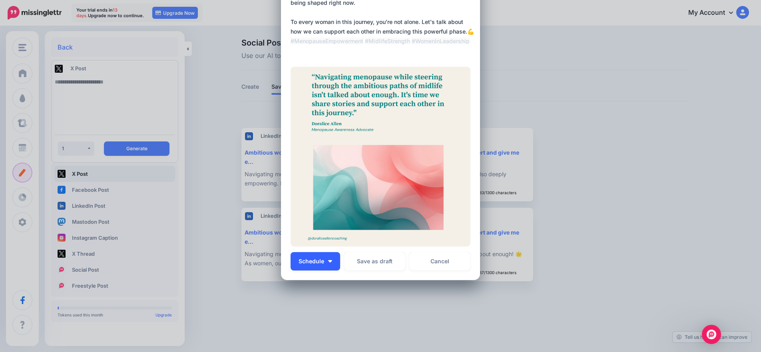
click at [330, 261] on button "Schedule" at bounding box center [316, 261] width 50 height 18
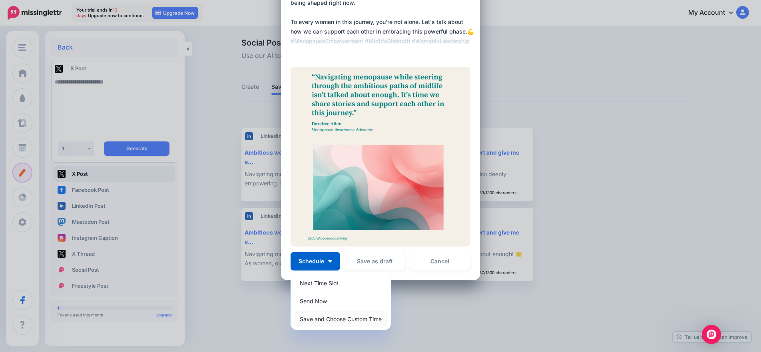
click at [329, 320] on link "Save and Choose Custom Time" at bounding box center [341, 319] width 94 height 16
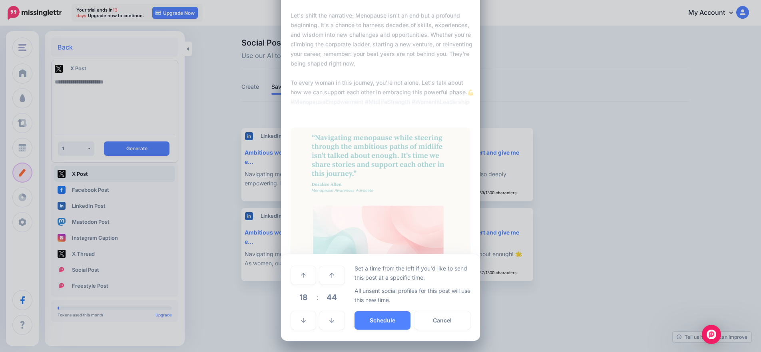
scroll to position [101, 0]
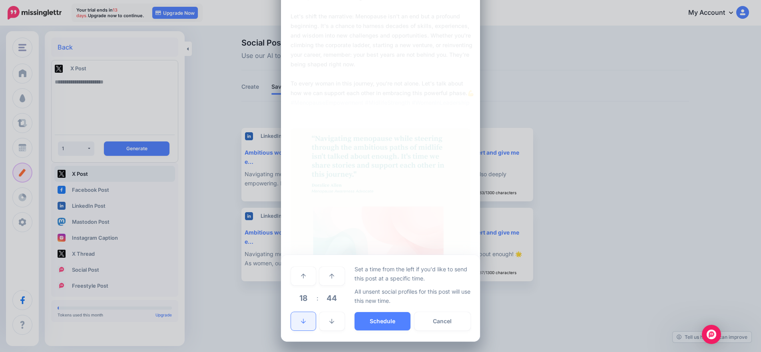
click at [301, 320] on icon at bounding box center [303, 321] width 5 height 5
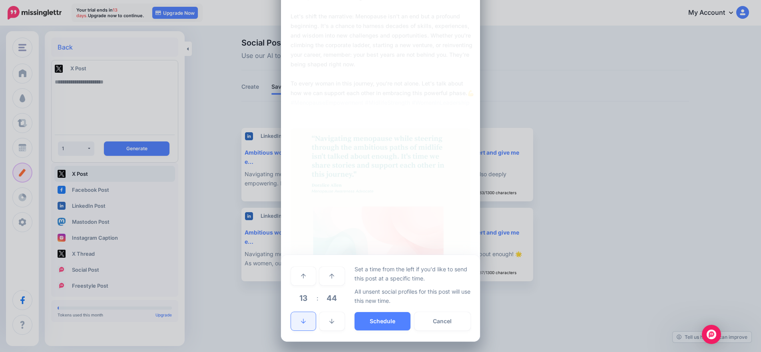
click at [301, 320] on icon at bounding box center [303, 321] width 5 height 5
click at [301, 320] on icon at bounding box center [303, 322] width 5 height 6
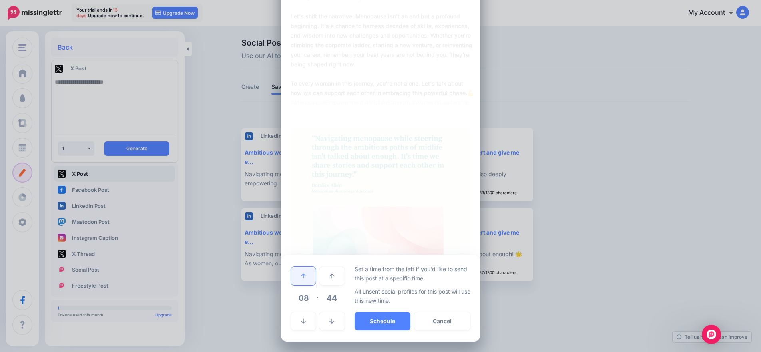
click at [301, 274] on icon at bounding box center [303, 276] width 5 height 5
click at [329, 323] on icon at bounding box center [331, 321] width 5 height 5
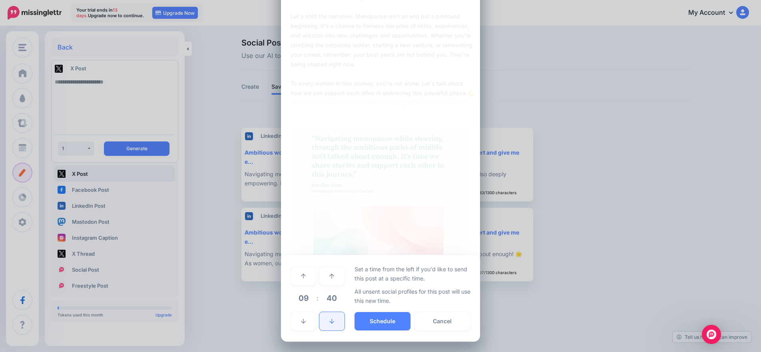
click at [329, 323] on icon at bounding box center [331, 321] width 5 height 5
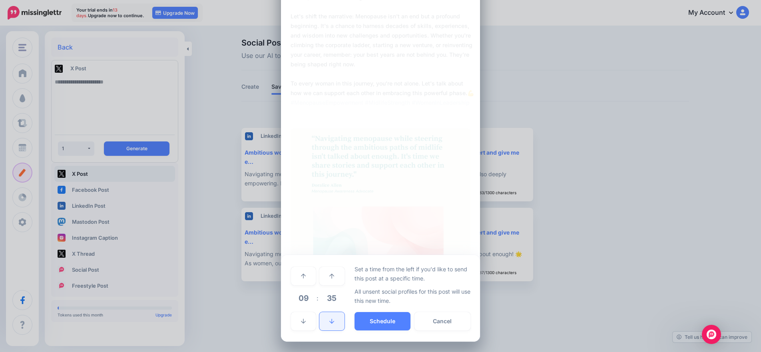
click at [329, 323] on icon at bounding box center [331, 321] width 5 height 5
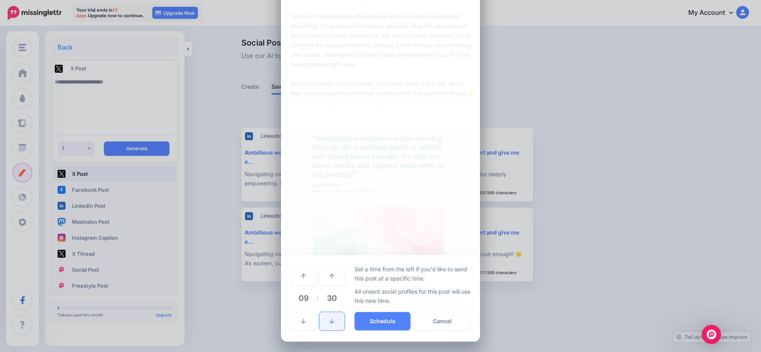
click at [329, 323] on icon at bounding box center [331, 321] width 5 height 5
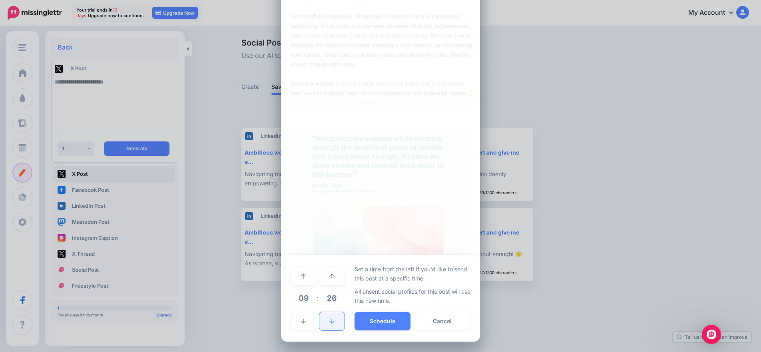
click at [329, 323] on icon at bounding box center [331, 321] width 5 height 5
click at [329, 322] on icon at bounding box center [331, 321] width 5 height 5
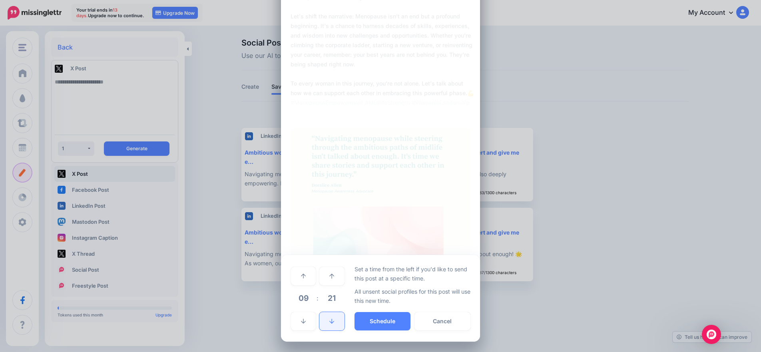
click at [329, 322] on icon at bounding box center [331, 321] width 5 height 5
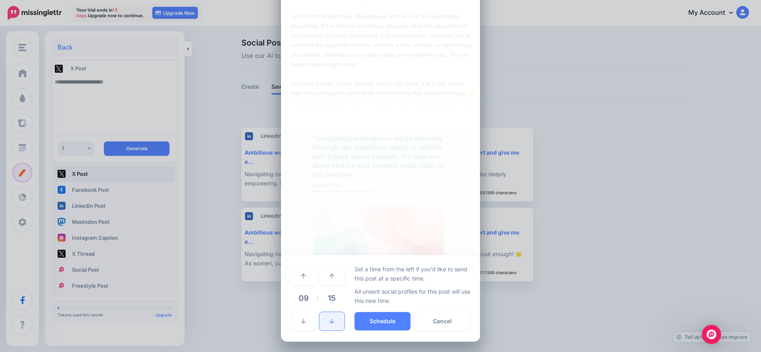
click at [329, 322] on icon at bounding box center [331, 321] width 5 height 5
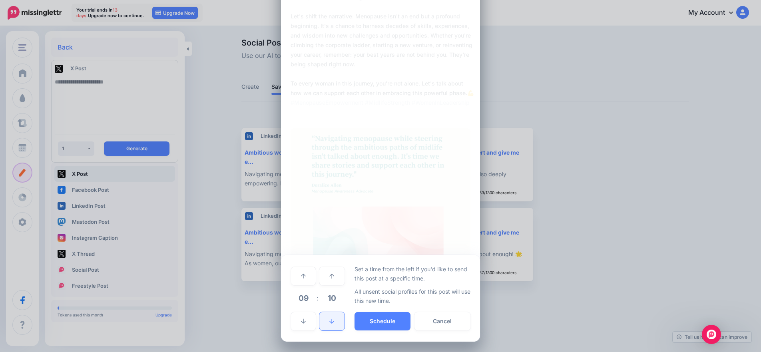
click at [329, 322] on icon at bounding box center [331, 321] width 5 height 5
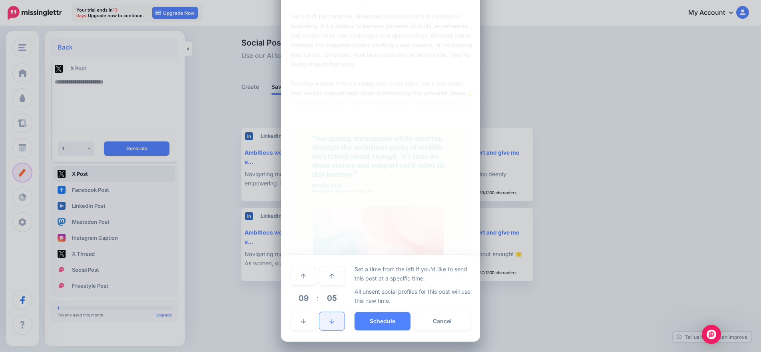
click at [329, 322] on icon at bounding box center [331, 321] width 5 height 5
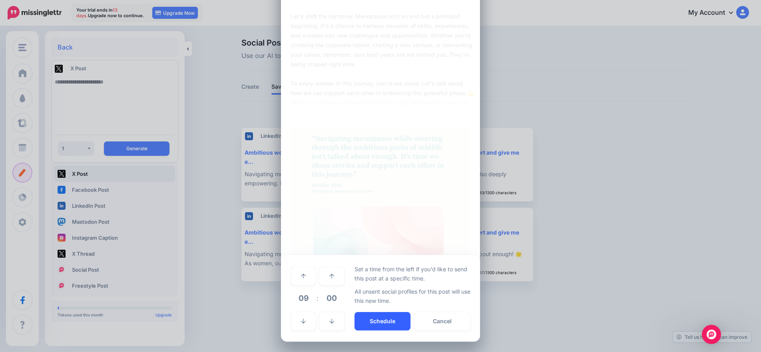
click at [390, 323] on button "Schedule" at bounding box center [383, 321] width 56 height 18
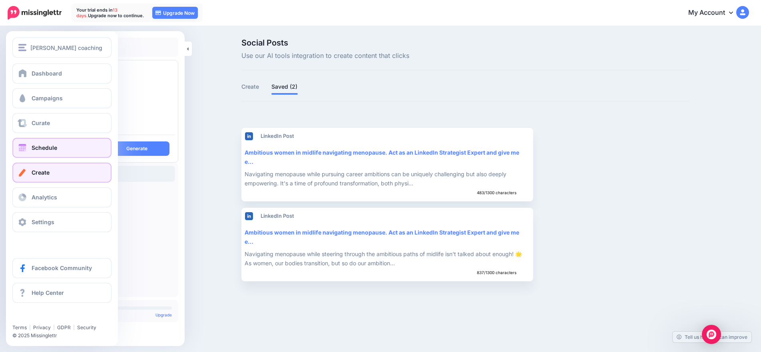
click at [48, 145] on span "Schedule" at bounding box center [45, 147] width 26 height 7
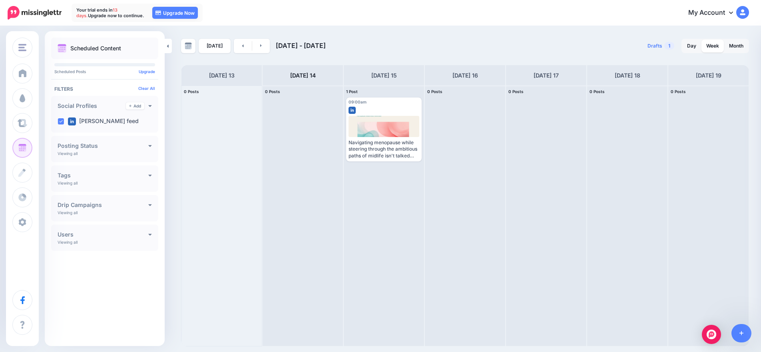
click at [152, 145] on div "Posting Status Viewing all Published Scheduled Awaiting Approval Error" at bounding box center [104, 149] width 107 height 26
click at [150, 146] on icon at bounding box center [150, 146] width 3 height 2
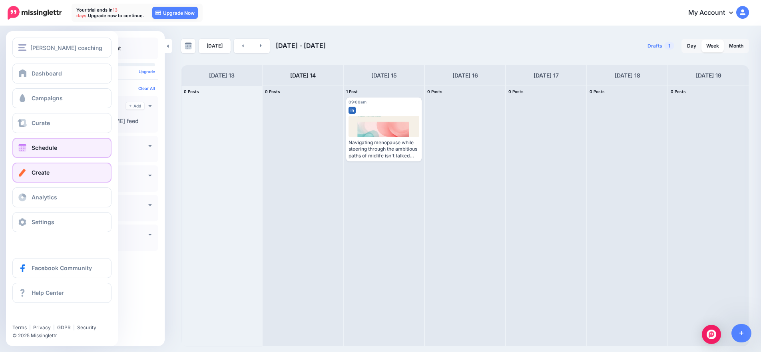
click at [58, 173] on link "Create" at bounding box center [61, 173] width 99 height 20
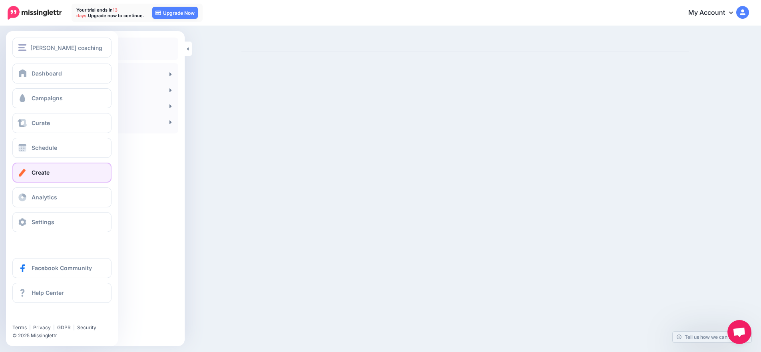
click at [74, 175] on link "Create" at bounding box center [61, 173] width 99 height 20
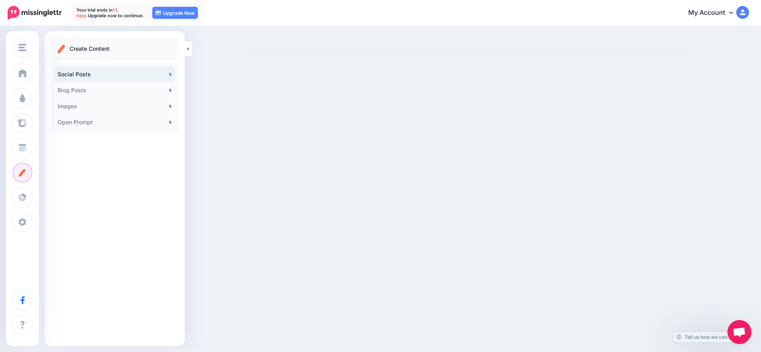
click at [103, 75] on link "Social Posts" at bounding box center [114, 74] width 121 height 16
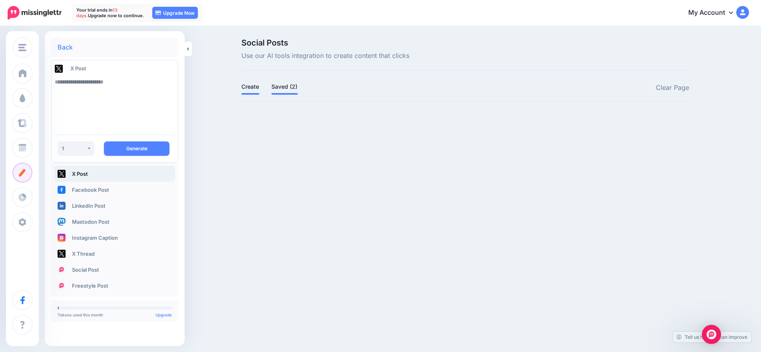
click at [284, 88] on link "Saved (2)" at bounding box center [284, 87] width 26 height 10
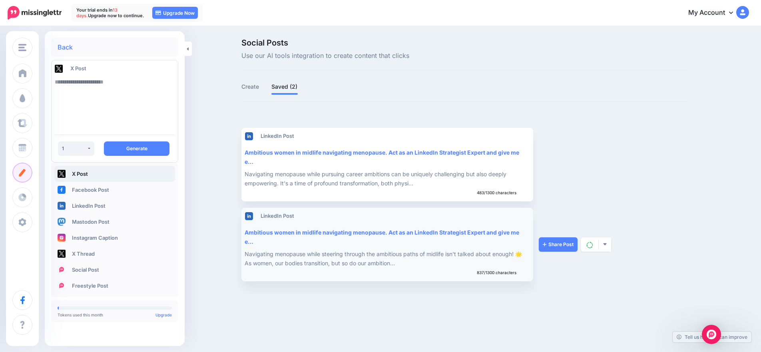
click at [254, 241] on div "Ambitious women in midlife navigating menopause. Act as an Linkedln Strategist …" at bounding box center [387, 237] width 284 height 18
click at [255, 241] on div "Ambitious women in midlife navigating menopause. Act as an Linkedln Strategist …" at bounding box center [387, 237] width 284 height 18
click at [308, 231] on div "Ambitious women in midlife navigating menopause. Act as an Linkedln Strategist …" at bounding box center [387, 237] width 284 height 18
click at [249, 233] on div "Ambitious women in midlife navigating menopause. Act as an Linkedln Strategist …" at bounding box center [387, 237] width 284 height 18
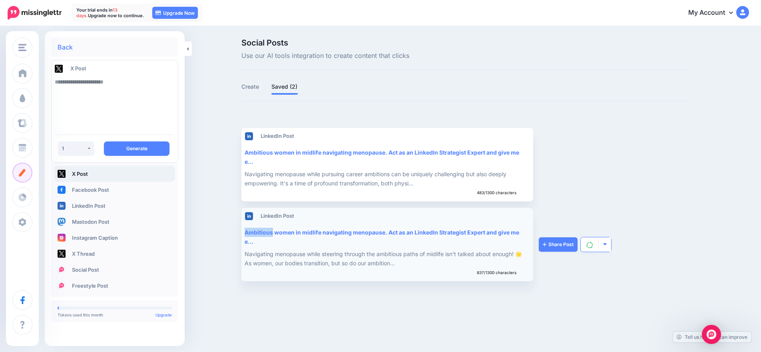
click at [606, 245] on button "button" at bounding box center [605, 244] width 12 height 14
click at [258, 242] on div "Ambitious women in midlife navigating menopause. Act as an Linkedln Strategist …" at bounding box center [387, 237] width 284 height 18
drag, startPoint x: 261, startPoint y: 244, endPoint x: 238, endPoint y: 235, distance: 24.6
click at [238, 235] on div "Social Posts Use our AI tools integration to create content that clicks Create …" at bounding box center [465, 160] width 460 height 243
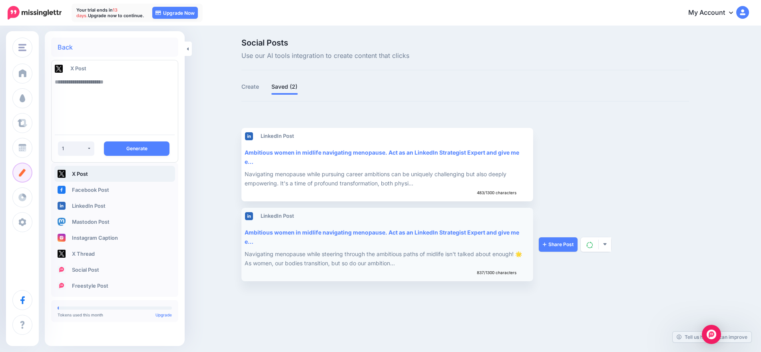
click at [284, 234] on div "Ambitious women in midlife navigating menopause. Act as an Linkedln Strategist …" at bounding box center [387, 237] width 284 height 18
click at [385, 260] on div "Navigating menopause while steering through the ambitious paths of midlife isn'…" at bounding box center [387, 258] width 284 height 18
click at [503, 231] on div "Ambitious women in midlife navigating menopause. Act as an Linkedln Strategist …" at bounding box center [387, 237] width 284 height 18
click at [261, 242] on div "Ambitious women in midlife navigating menopause. Act as an Linkedln Strategist …" at bounding box center [387, 237] width 284 height 18
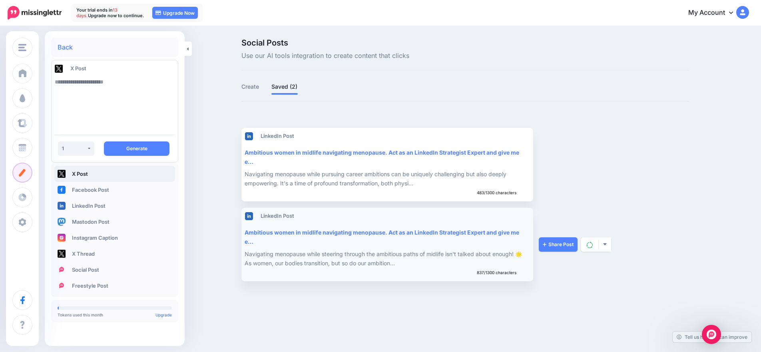
click at [250, 228] on div "Ambitious women in midlife navigating menopause. Act as an Linkedln Strategist …" at bounding box center [387, 237] width 284 height 18
click at [245, 231] on div "Ambitious women in midlife navigating menopause. Act as an Linkedln Strategist …" at bounding box center [387, 237] width 284 height 18
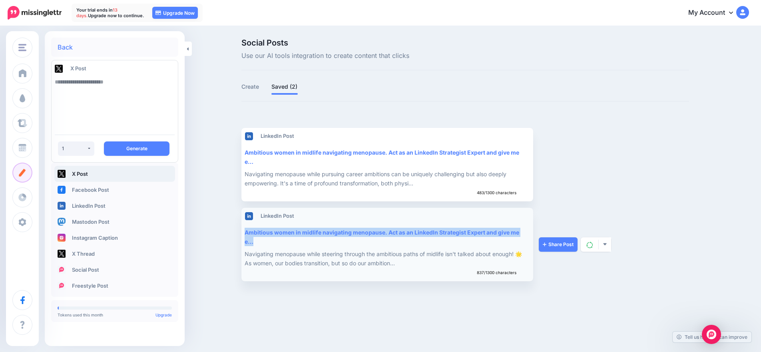
drag, startPoint x: 245, startPoint y: 231, endPoint x: 275, endPoint y: 244, distance: 33.3
click at [275, 244] on div "Ambitious women in midlife navigating menopause. Act as an Linkedln Strategist …" at bounding box center [387, 237] width 284 height 18
copy div "Ambitious women in midlife navigating menopause. Act as an Linkedln Strategist …"
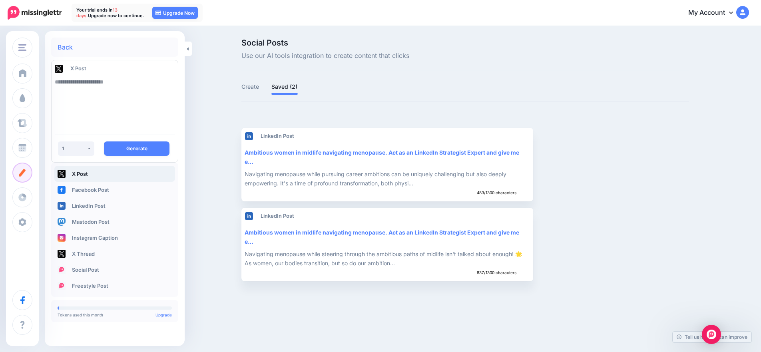
click at [86, 76] on textarea at bounding box center [115, 101] width 120 height 54
click at [104, 190] on link "Facebook Post" at bounding box center [114, 190] width 121 height 16
paste textarea "**********"
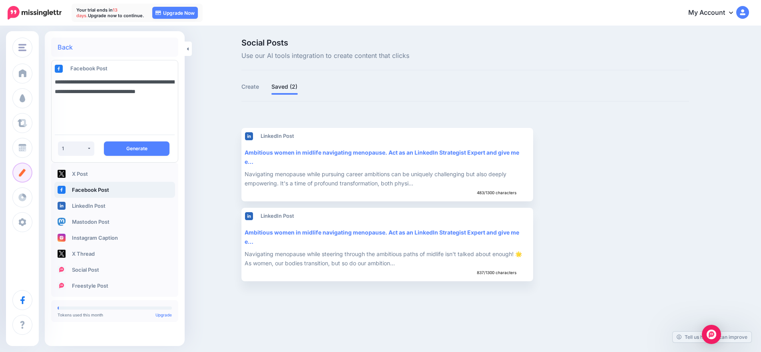
drag, startPoint x: 139, startPoint y: 92, endPoint x: 112, endPoint y: 92, distance: 27.6
click at [112, 92] on textarea "**********" at bounding box center [115, 101] width 120 height 54
click at [114, 103] on textarea "**********" at bounding box center [115, 101] width 120 height 54
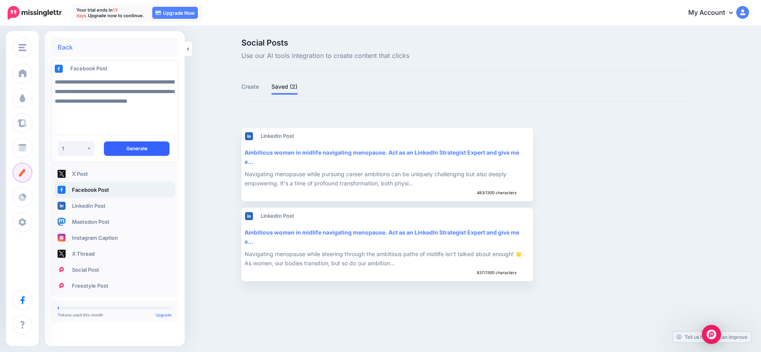
click at [145, 148] on button "Generate" at bounding box center [137, 149] width 66 height 14
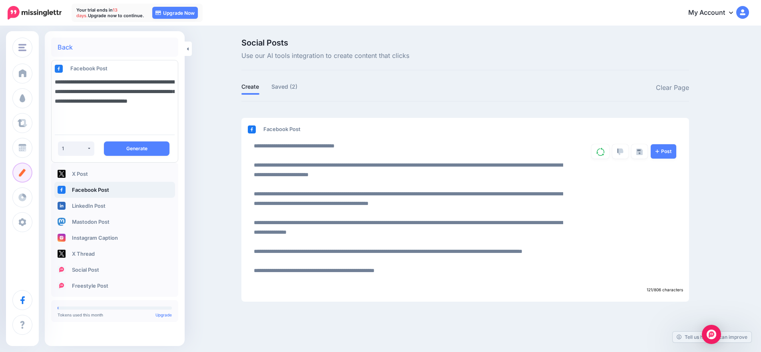
drag, startPoint x: 89, startPoint y: 92, endPoint x: 53, endPoint y: 81, distance: 37.6
click at [53, 81] on div "**********" at bounding box center [115, 101] width 132 height 54
click at [156, 92] on textarea "**********" at bounding box center [115, 101] width 120 height 54
paste textarea "**********"
click at [81, 92] on textarea "**********" at bounding box center [115, 101] width 120 height 54
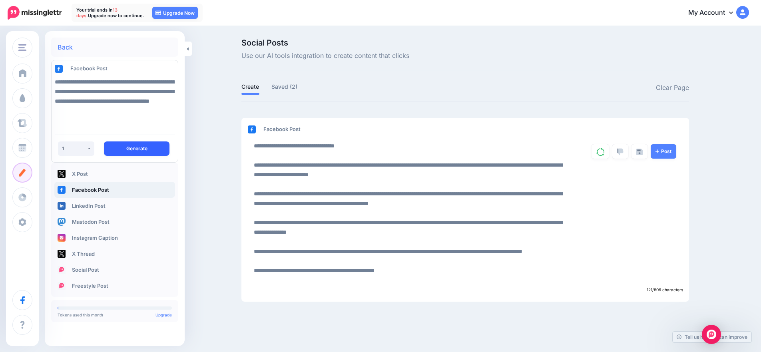
click at [141, 151] on button "Generate" at bounding box center [137, 149] width 66 height 14
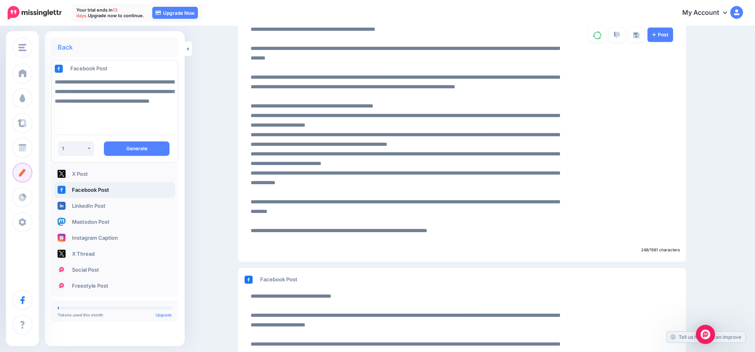
scroll to position [110, 0]
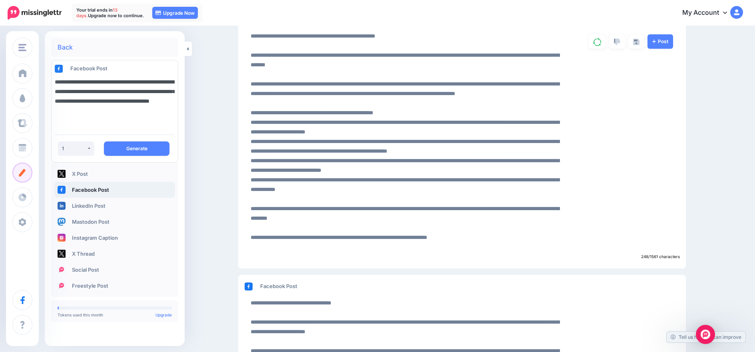
click at [80, 120] on textarea "**********" at bounding box center [115, 101] width 120 height 54
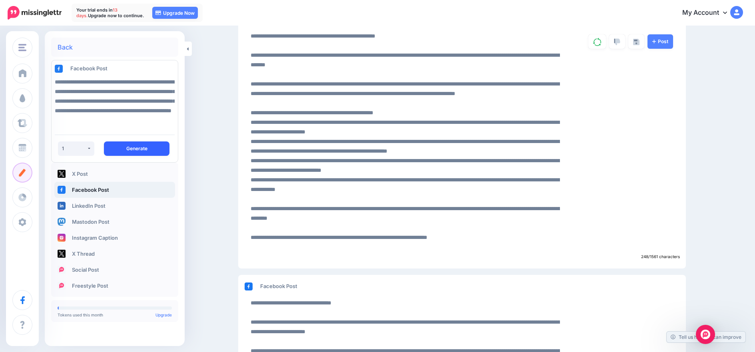
click at [151, 146] on button "Generate" at bounding box center [137, 149] width 66 height 14
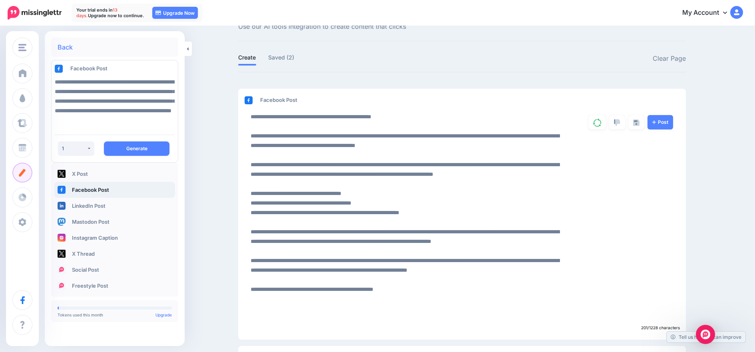
scroll to position [0, 0]
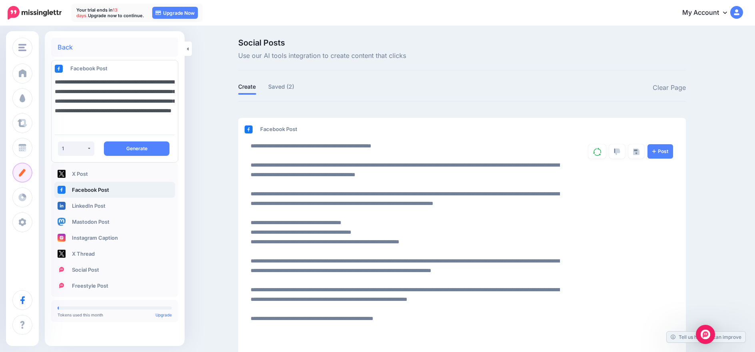
click at [104, 87] on textarea "**********" at bounding box center [115, 101] width 120 height 54
drag, startPoint x: 109, startPoint y: 86, endPoint x: 120, endPoint y: 87, distance: 11.2
click at [120, 87] on textarea "**********" at bounding box center [115, 101] width 120 height 54
click at [130, 86] on textarea "**********" at bounding box center [115, 101] width 120 height 54
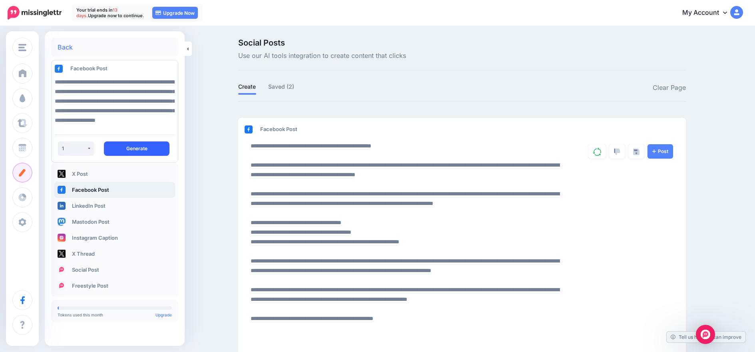
click at [133, 150] on button "Generate" at bounding box center [137, 149] width 66 height 14
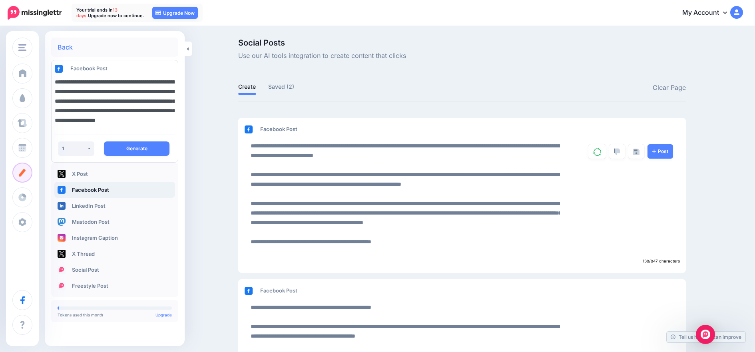
drag, startPoint x: 84, startPoint y: 106, endPoint x: 46, endPoint y: 105, distance: 38.0
click at [46, 105] on div "**********" at bounding box center [115, 185] width 140 height 294
type textarea "**********"
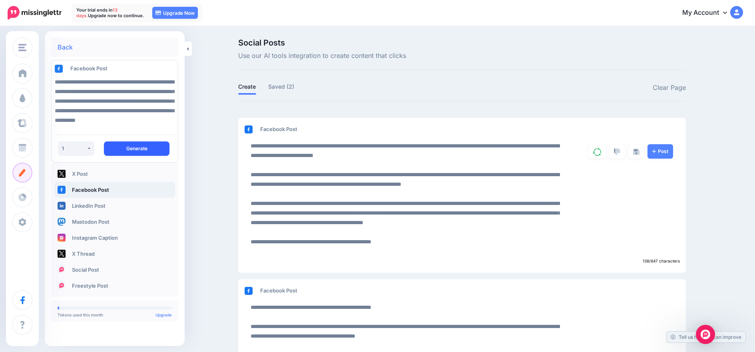
click at [136, 148] on button "Generate" at bounding box center [137, 149] width 66 height 14
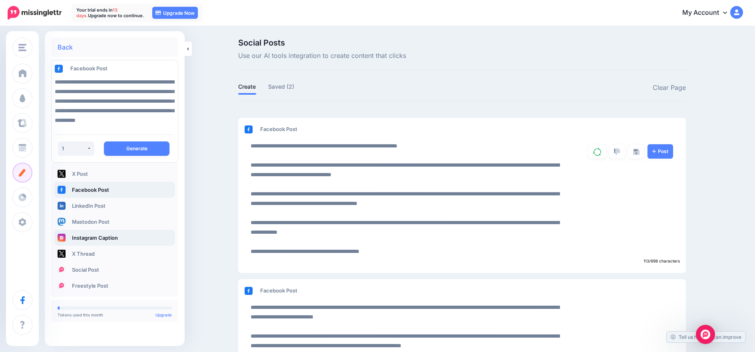
click at [109, 237] on link "Instagram Caption" at bounding box center [114, 238] width 121 height 16
click at [134, 149] on button "Generate" at bounding box center [137, 149] width 66 height 14
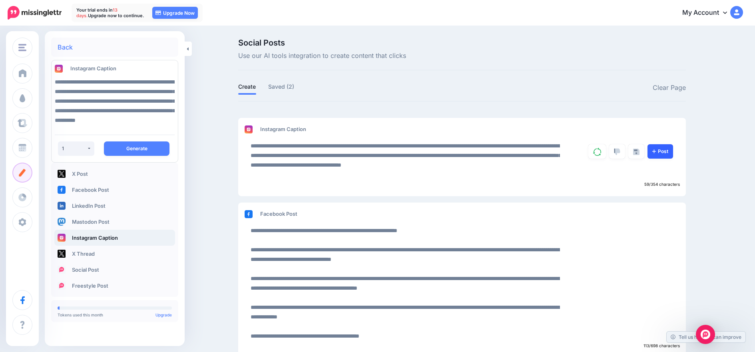
click at [659, 152] on link "Post" at bounding box center [661, 151] width 26 height 14
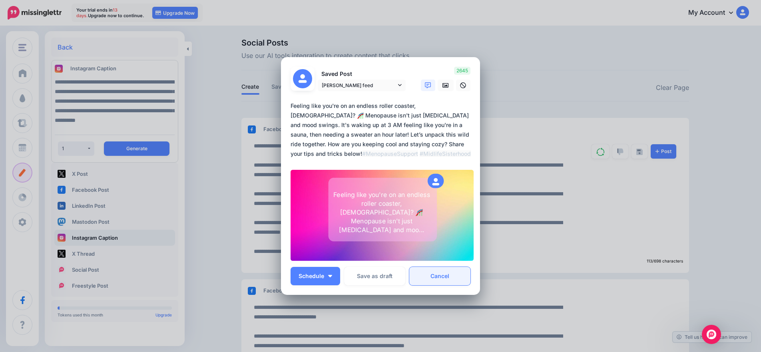
click at [437, 277] on link "Cancel" at bounding box center [439, 276] width 61 height 18
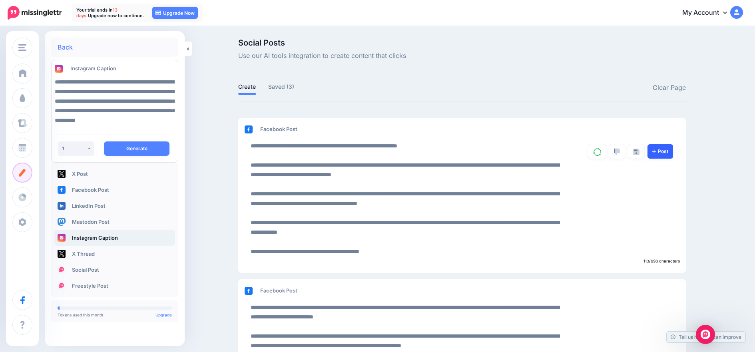
click at [673, 150] on link "Post" at bounding box center [661, 151] width 26 height 14
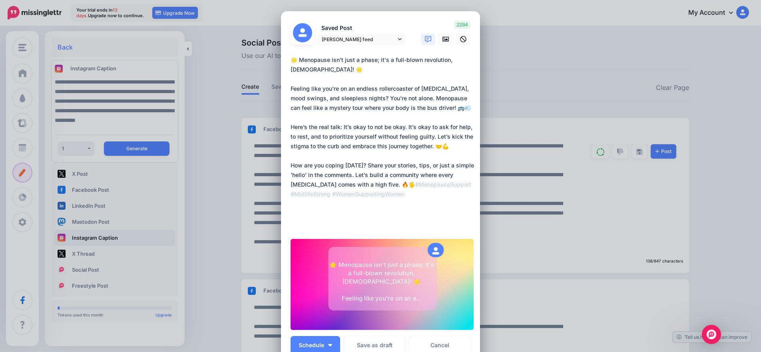
click at [426, 40] on icon at bounding box center [428, 39] width 6 height 6
click at [427, 38] on icon at bounding box center [428, 39] width 6 height 6
click at [426, 40] on icon at bounding box center [428, 39] width 6 height 6
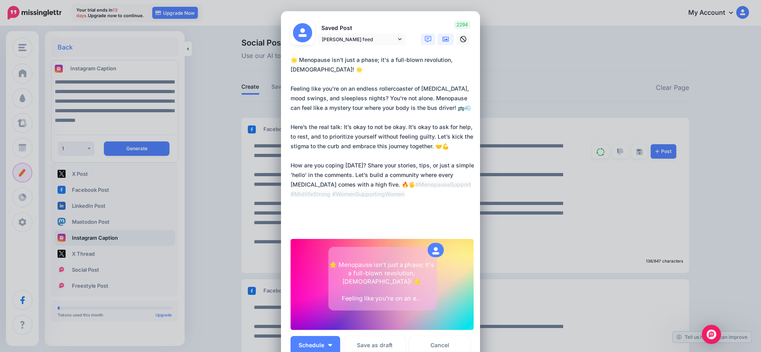
click at [443, 39] on icon at bounding box center [446, 39] width 6 height 6
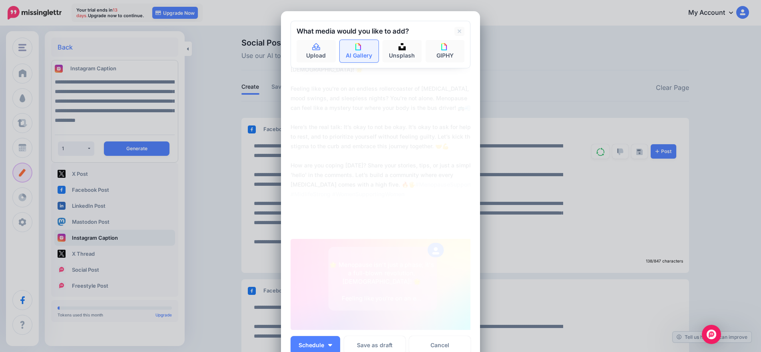
click at [354, 55] on link "AI Gallery" at bounding box center [359, 51] width 39 height 22
click at [302, 31] on icon at bounding box center [304, 32] width 4 height 4
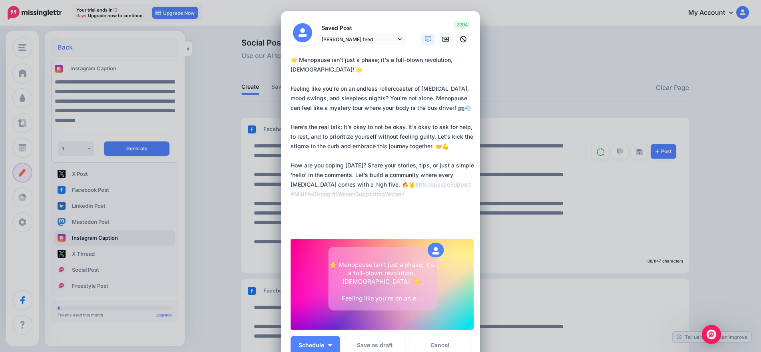
drag, startPoint x: 364, startPoint y: 186, endPoint x: 291, endPoint y: 48, distance: 155.4
click at [291, 48] on form "Saved Post Doralice Allen feed Doralice Allen feed" at bounding box center [381, 176] width 180 height 310
click at [440, 346] on link "Cancel" at bounding box center [439, 345] width 61 height 18
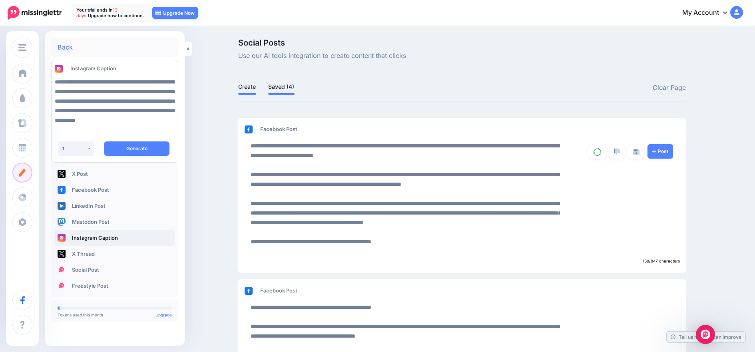
click at [287, 86] on link "Saved (4)" at bounding box center [281, 87] width 26 height 10
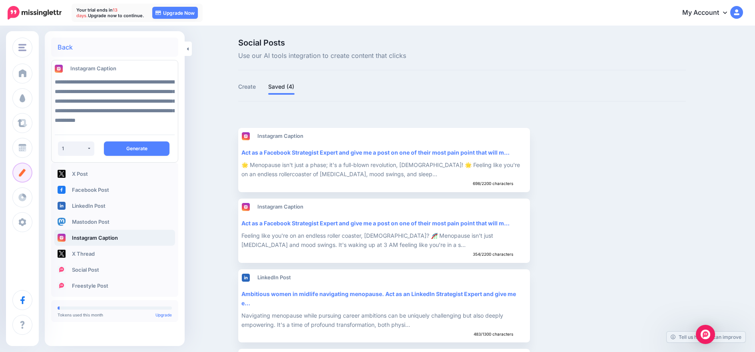
click at [64, 49] on link "Back" at bounding box center [65, 47] width 15 height 6
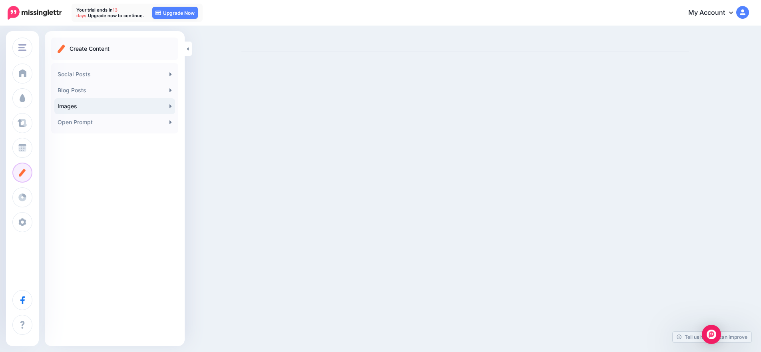
click at [85, 106] on link "Images" at bounding box center [114, 106] width 121 height 16
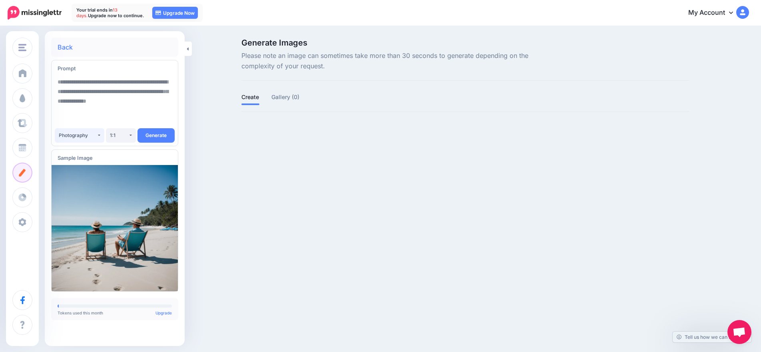
click at [99, 134] on button "Photography" at bounding box center [80, 135] width 50 height 14
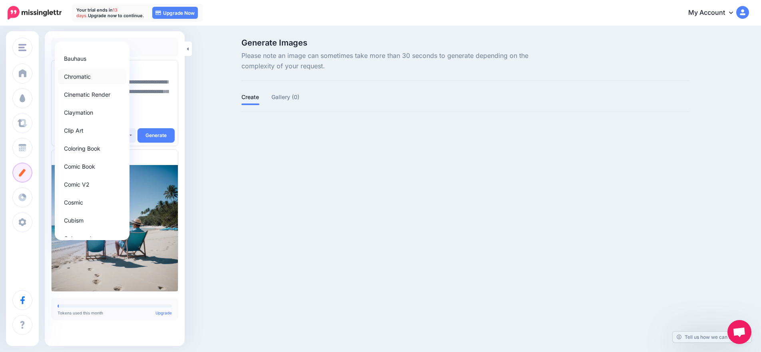
scroll to position [89, 0]
click at [96, 107] on link "Clip Art" at bounding box center [92, 108] width 68 height 16
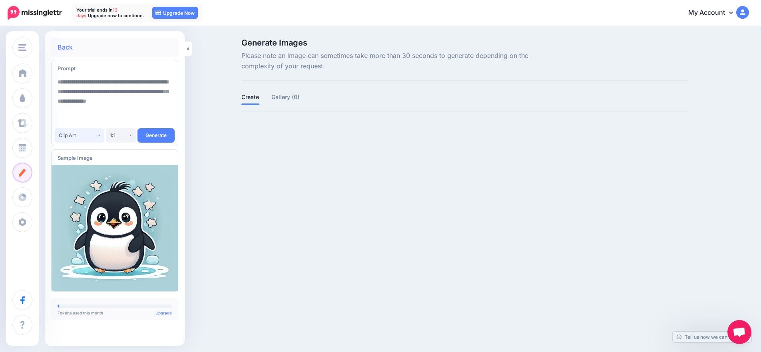
click at [98, 136] on button "Clip Art" at bounding box center [80, 135] width 50 height 14
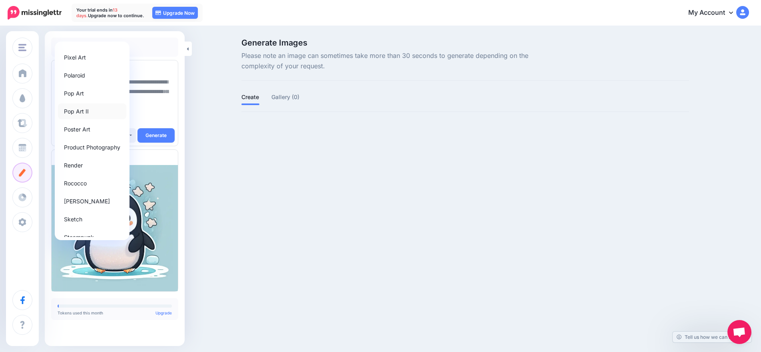
scroll to position [669, 0]
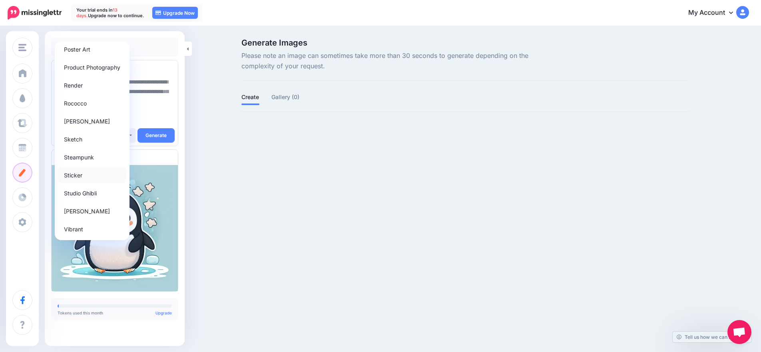
click at [80, 178] on span "Sticker" at bounding box center [73, 175] width 18 height 10
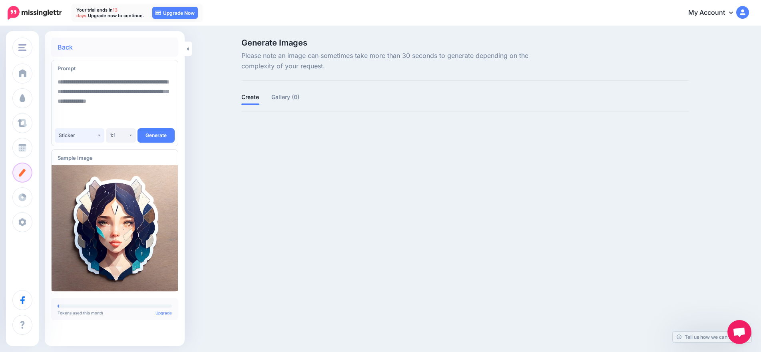
click at [96, 136] on div "Sticker" at bounding box center [78, 135] width 38 height 6
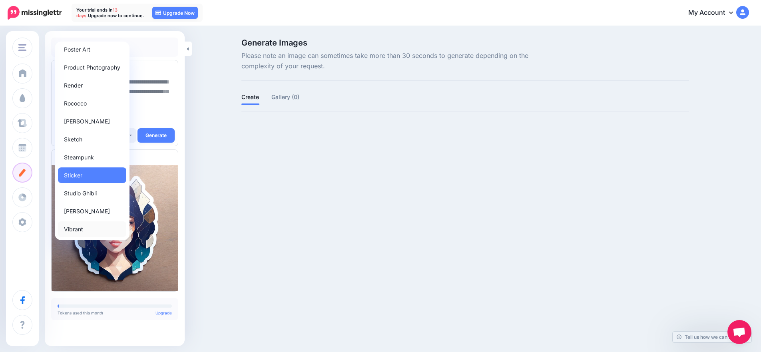
click at [76, 232] on span "Vibrant" at bounding box center [73, 229] width 19 height 10
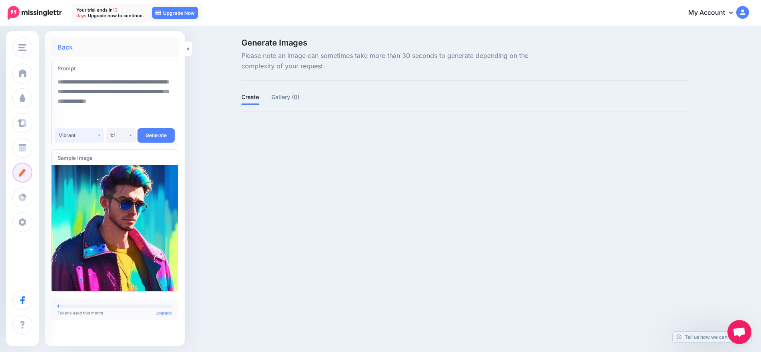
click at [98, 135] on button "Vibrant" at bounding box center [80, 135] width 50 height 14
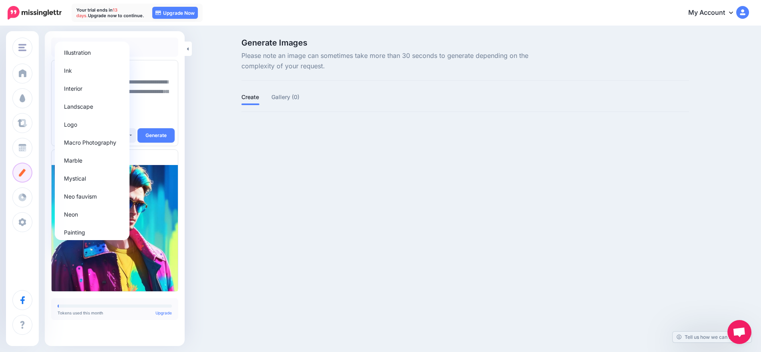
scroll to position [222, 0]
click at [90, 209] on span "Illustration" at bounding box center [77, 209] width 27 height 10
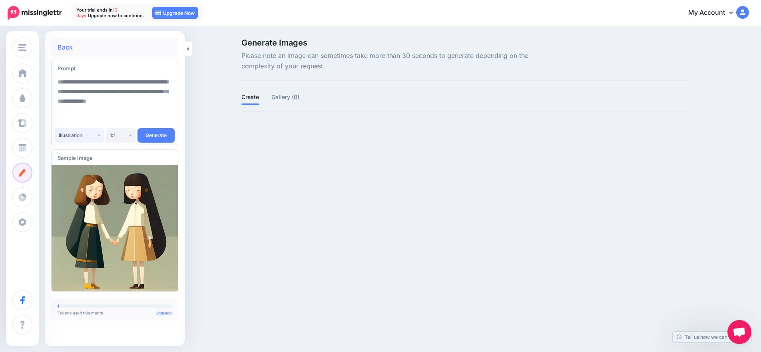
click at [100, 136] on button "Illustration" at bounding box center [80, 135] width 50 height 14
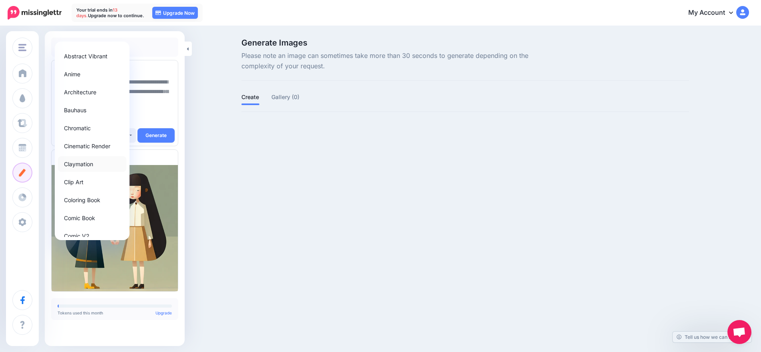
scroll to position [0, 0]
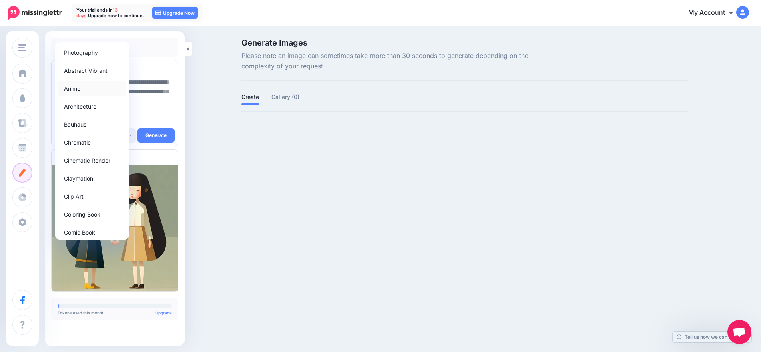
click at [85, 89] on link "Anime" at bounding box center [92, 89] width 68 height 16
select select "**"
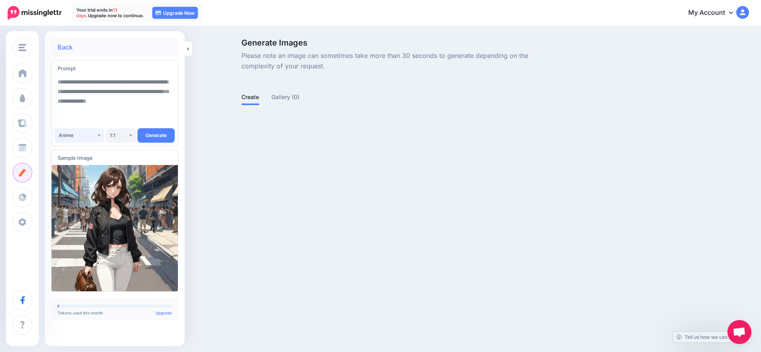
click at [99, 136] on button "Anime" at bounding box center [80, 135] width 50 height 14
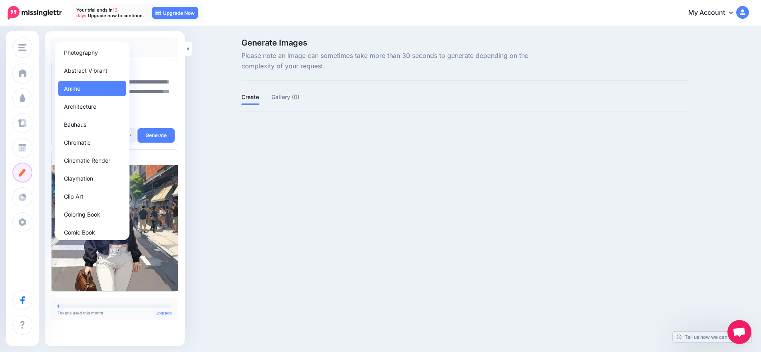
click at [140, 66] on div "Prompt" at bounding box center [104, 69] width 93 height 10
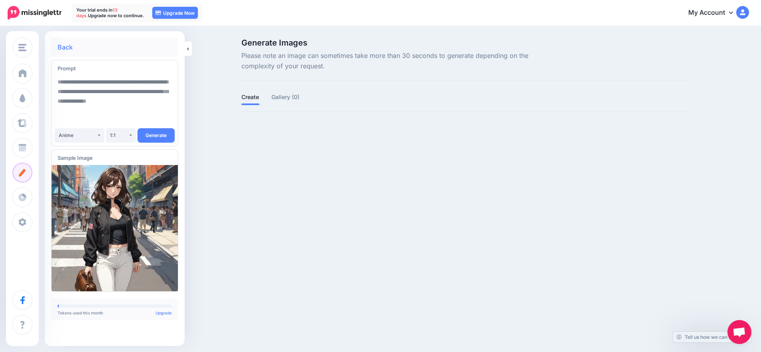
click at [62, 83] on textarea at bounding box center [115, 101] width 114 height 54
drag, startPoint x: 61, startPoint y: 83, endPoint x: 159, endPoint y: 107, distance: 100.9
click at [159, 107] on textarea at bounding box center [115, 101] width 114 height 54
paste textarea "**********"
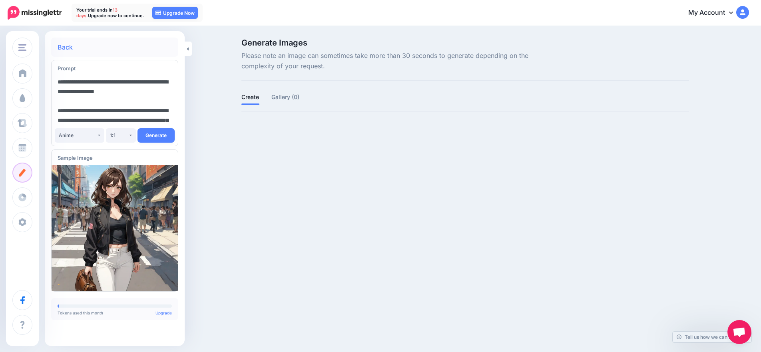
scroll to position [163, 0]
type textarea "**********"
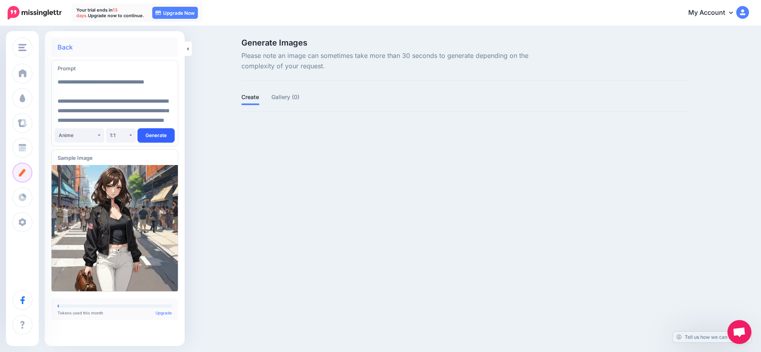
click at [150, 136] on button "Generate" at bounding box center [156, 135] width 37 height 14
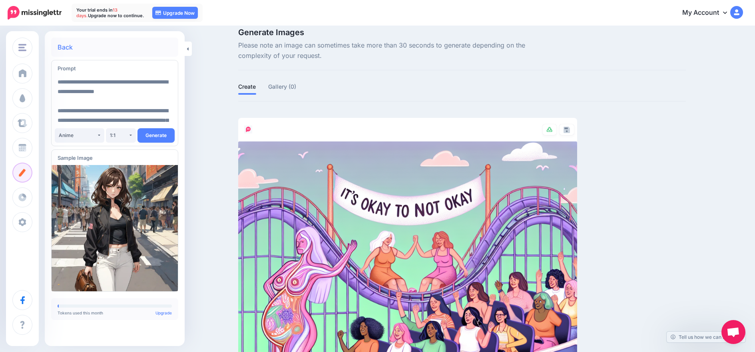
scroll to position [0, 0]
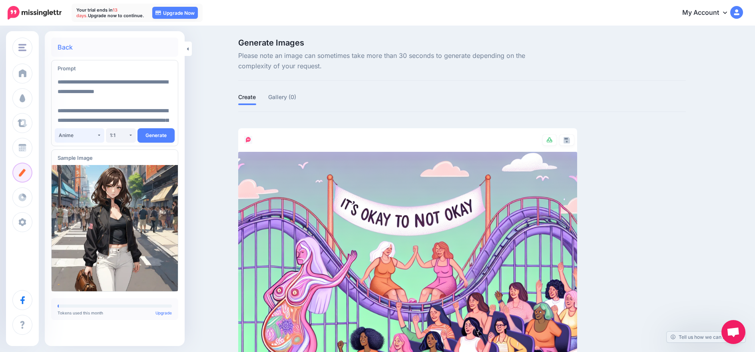
click at [99, 135] on button "Anime" at bounding box center [80, 135] width 50 height 14
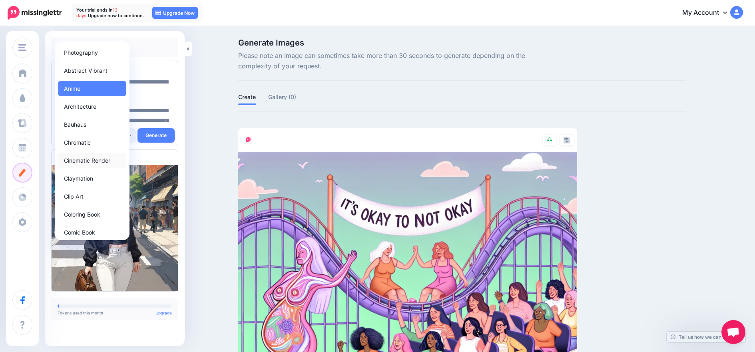
click at [96, 161] on span "Cinematic Render" at bounding box center [87, 161] width 46 height 10
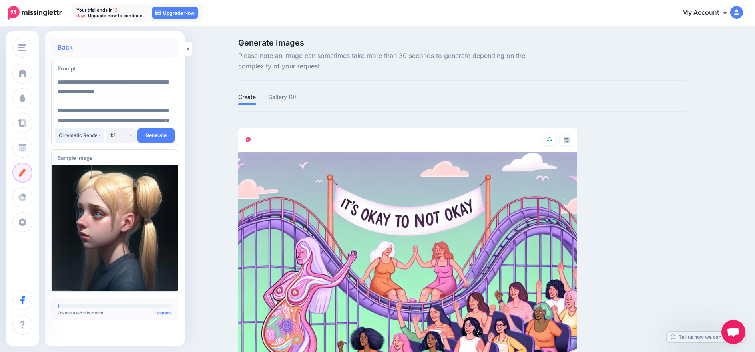
click at [99, 135] on button "Cinematic Render" at bounding box center [80, 135] width 50 height 14
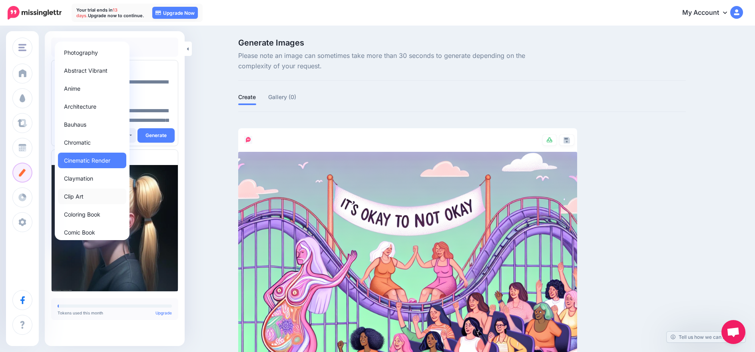
click at [92, 199] on link "Clip Art" at bounding box center [92, 197] width 68 height 16
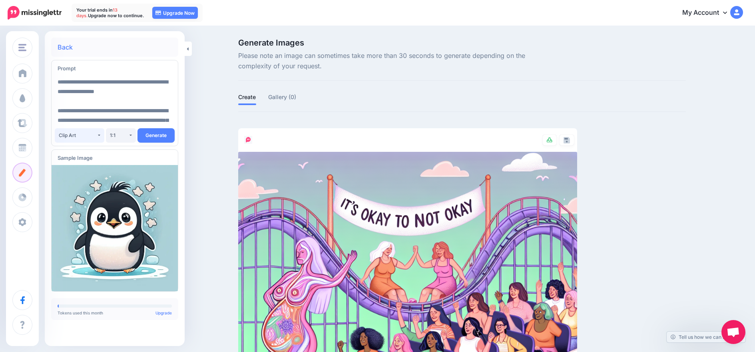
click at [99, 135] on button "Clip Art" at bounding box center [80, 135] width 50 height 14
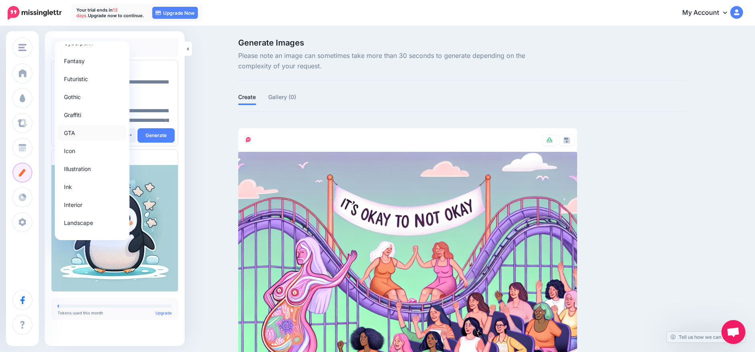
scroll to position [279, 0]
click at [92, 152] on link "Illustration" at bounding box center [92, 152] width 68 height 16
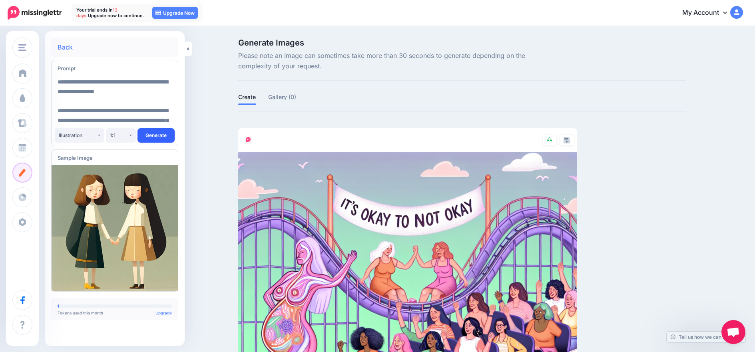
click at [157, 136] on button "Generate" at bounding box center [156, 135] width 37 height 14
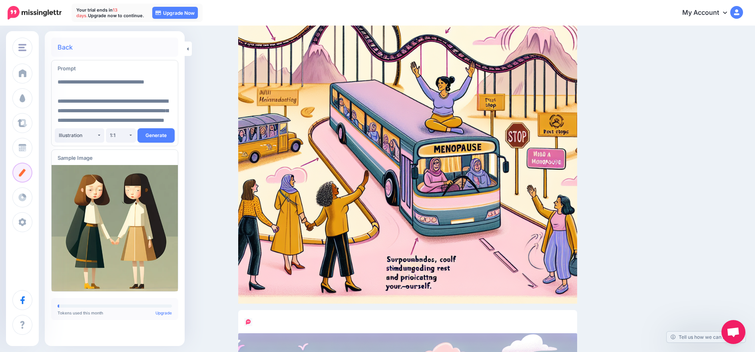
scroll to position [257, 0]
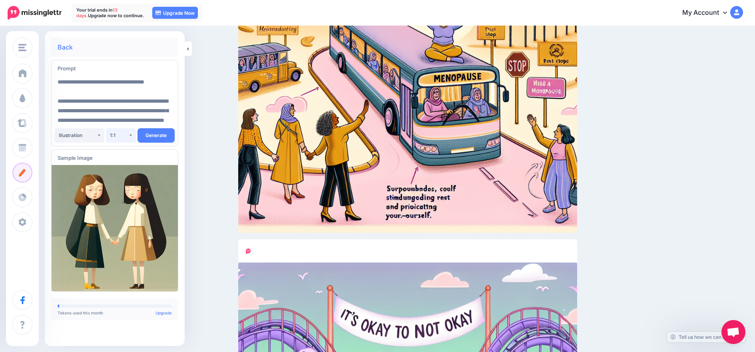
click at [132, 135] on button "1:1" at bounding box center [121, 135] width 30 height 14
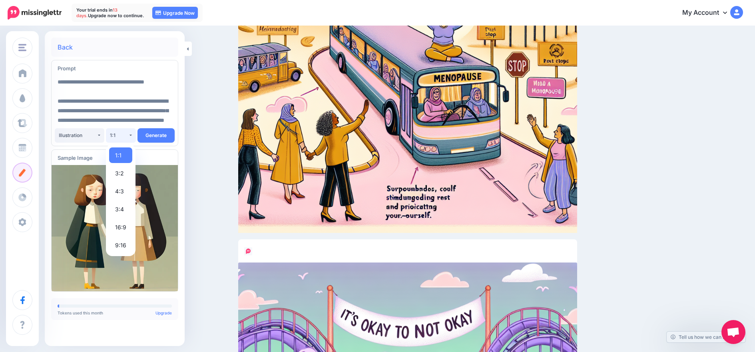
click at [132, 135] on button "1:1" at bounding box center [121, 135] width 30 height 14
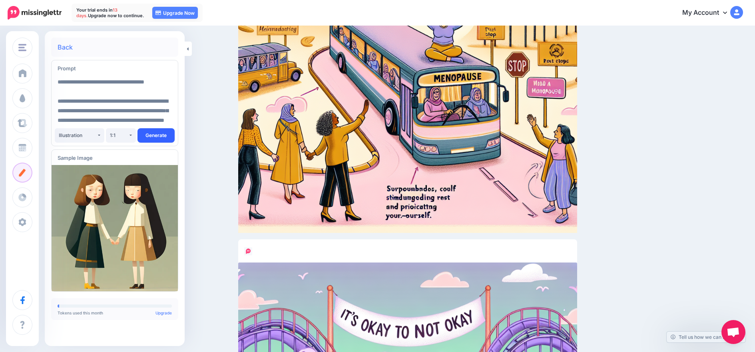
click at [160, 136] on button "Generate" at bounding box center [156, 135] width 37 height 14
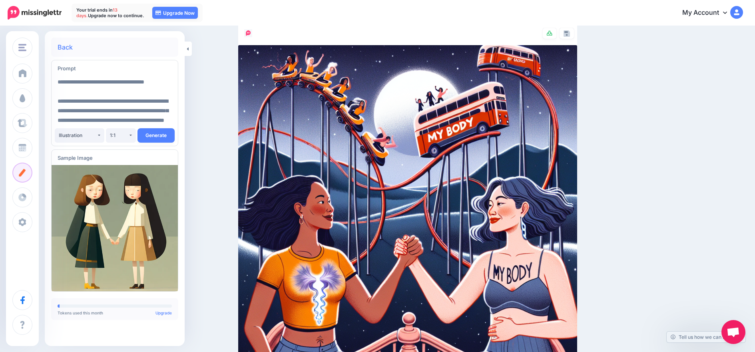
scroll to position [77, 0]
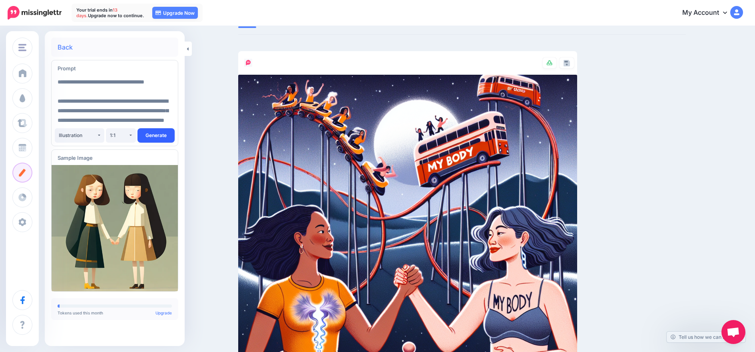
click at [158, 137] on button "Generate" at bounding box center [156, 135] width 37 height 14
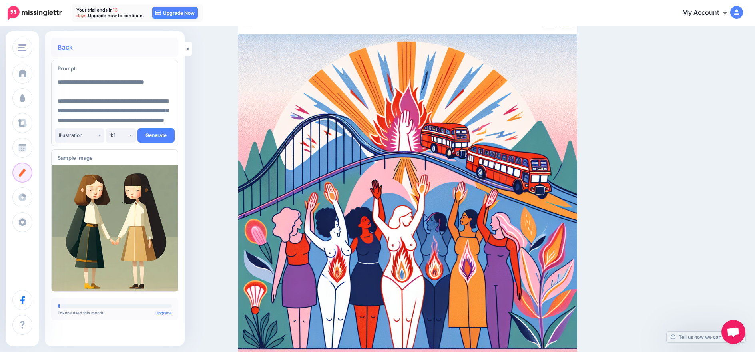
scroll to position [76, 0]
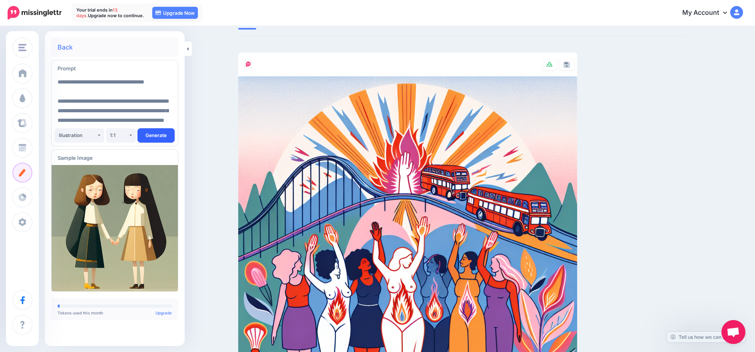
click at [158, 136] on button "Generate" at bounding box center [156, 135] width 37 height 14
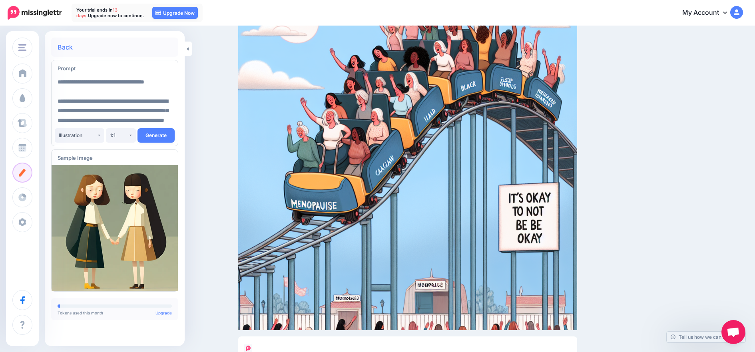
scroll to position [57, 0]
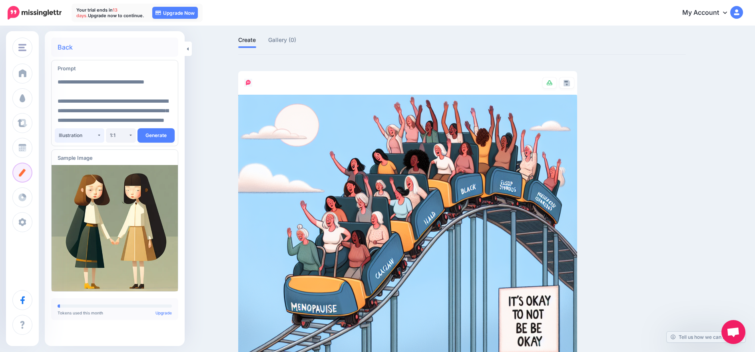
click at [99, 136] on button "Illustration" at bounding box center [80, 135] width 50 height 14
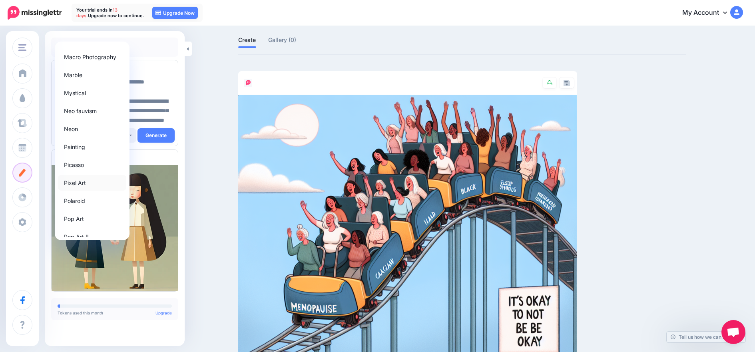
scroll to position [474, 0]
click at [81, 190] on span "Polaroid" at bounding box center [74, 190] width 21 height 10
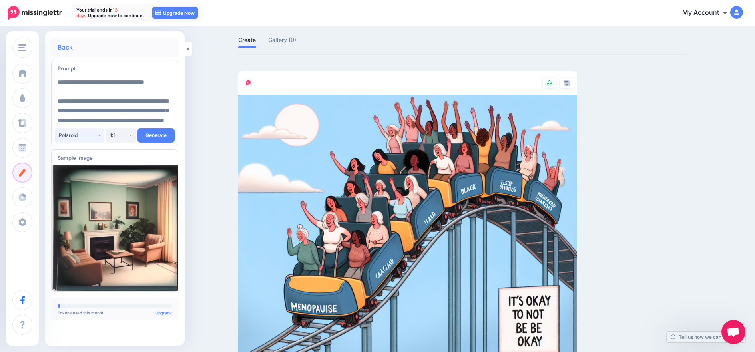
click at [100, 136] on button "Polaroid" at bounding box center [80, 135] width 50 height 14
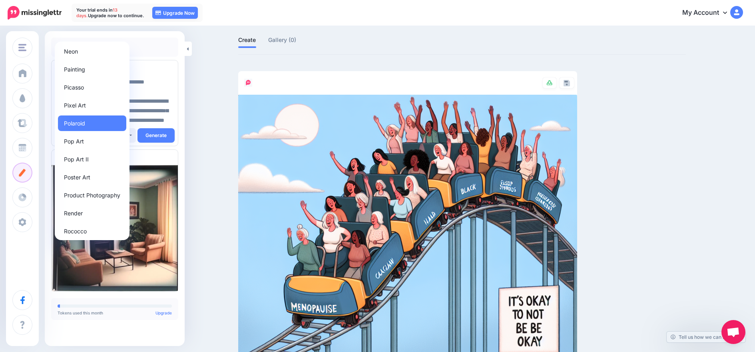
scroll to position [615, 0]
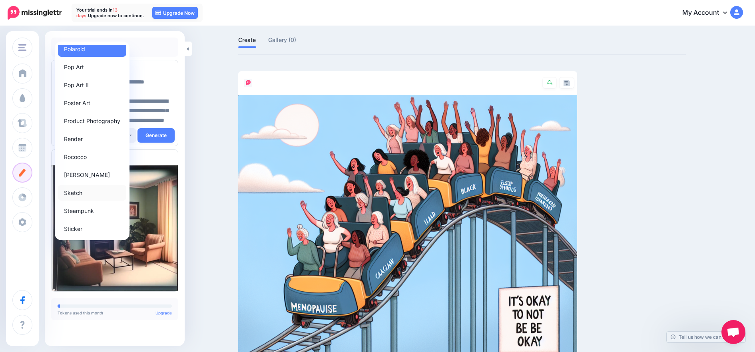
click at [88, 190] on link "Sketch" at bounding box center [92, 193] width 68 height 16
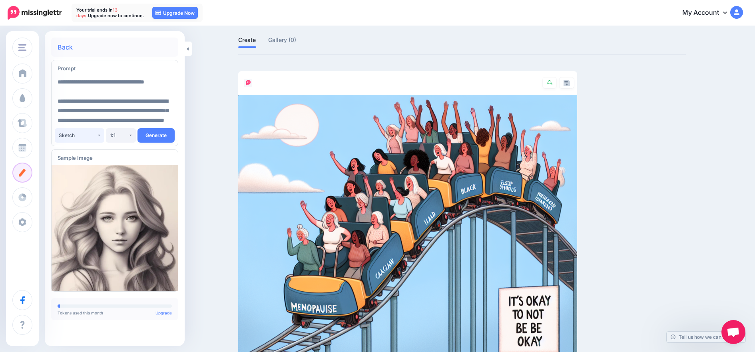
click at [99, 136] on button "Sketch" at bounding box center [80, 135] width 50 height 14
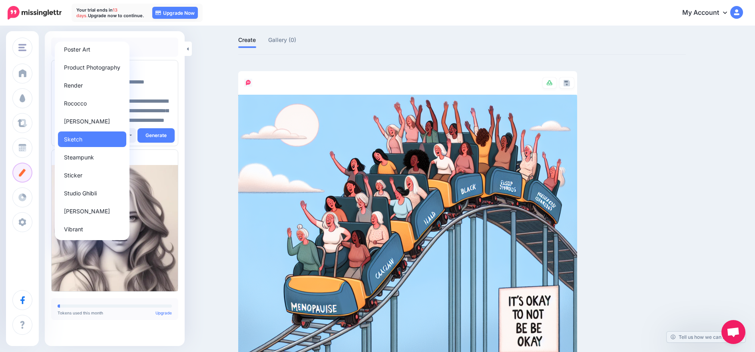
scroll to position [126, 0]
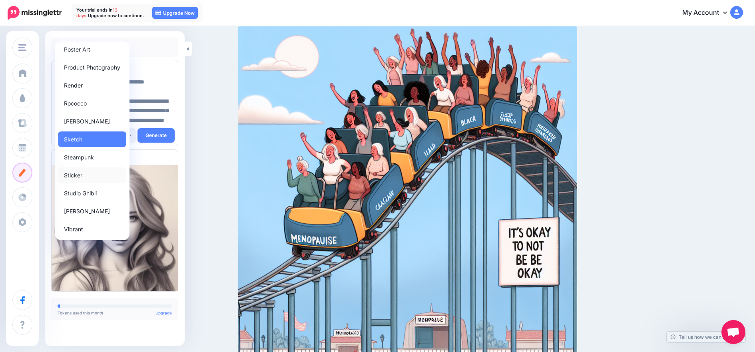
click at [79, 174] on span "Sticker" at bounding box center [73, 175] width 18 height 10
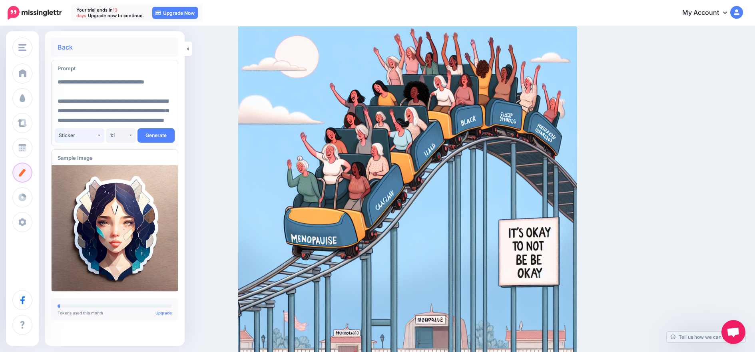
click at [99, 135] on button "Sticker" at bounding box center [80, 135] width 50 height 14
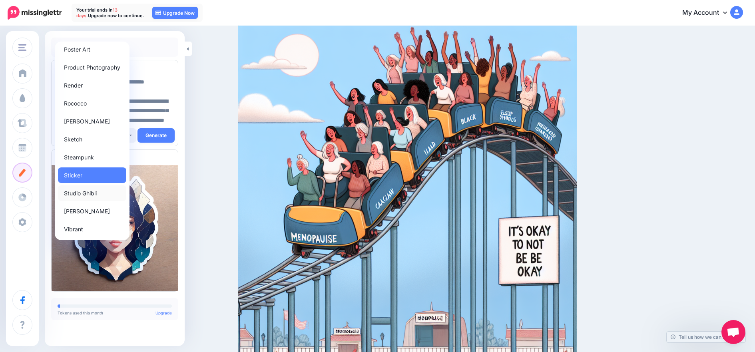
scroll to position [130, 0]
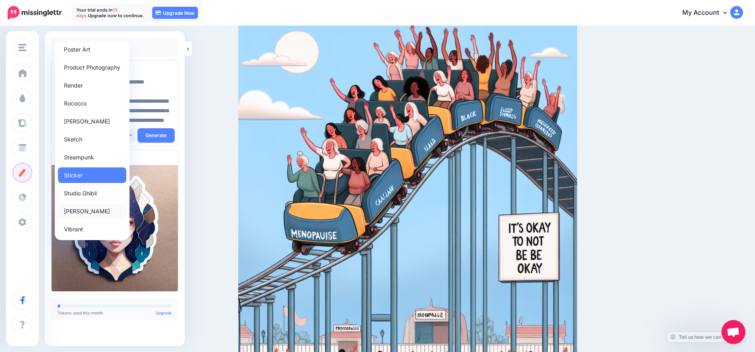
click at [85, 212] on span "[PERSON_NAME]" at bounding box center [87, 211] width 46 height 10
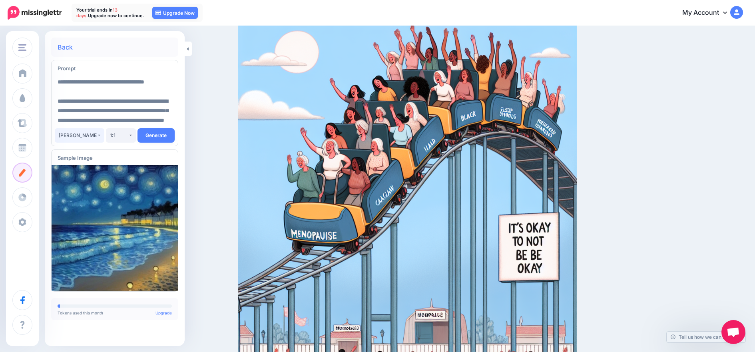
click at [100, 136] on button "[PERSON_NAME]" at bounding box center [80, 135] width 50 height 14
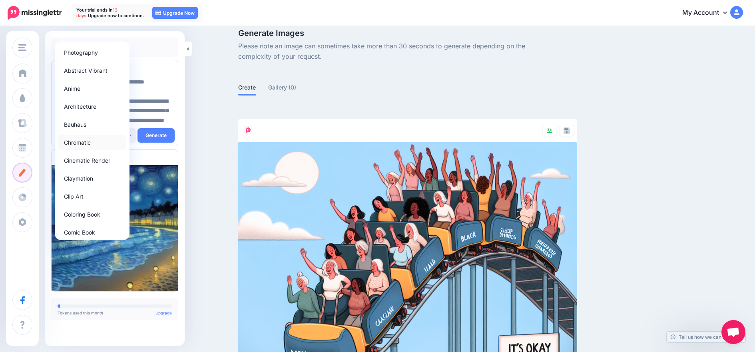
scroll to position [0, 0]
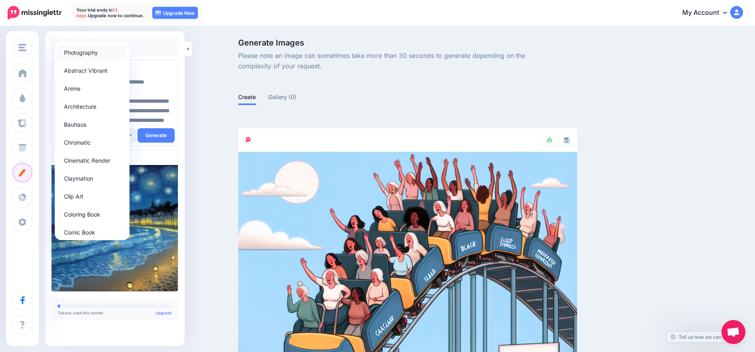
click at [82, 55] on span "Photography" at bounding box center [81, 53] width 34 height 10
select select "**"
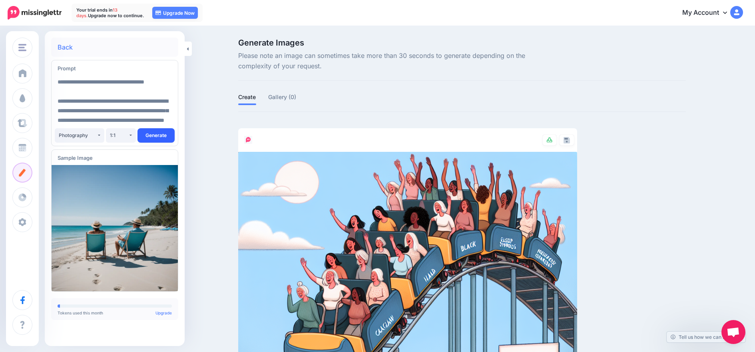
click at [158, 136] on button "Generate" at bounding box center [156, 135] width 37 height 14
